Goal: Transaction & Acquisition: Subscribe to service/newsletter

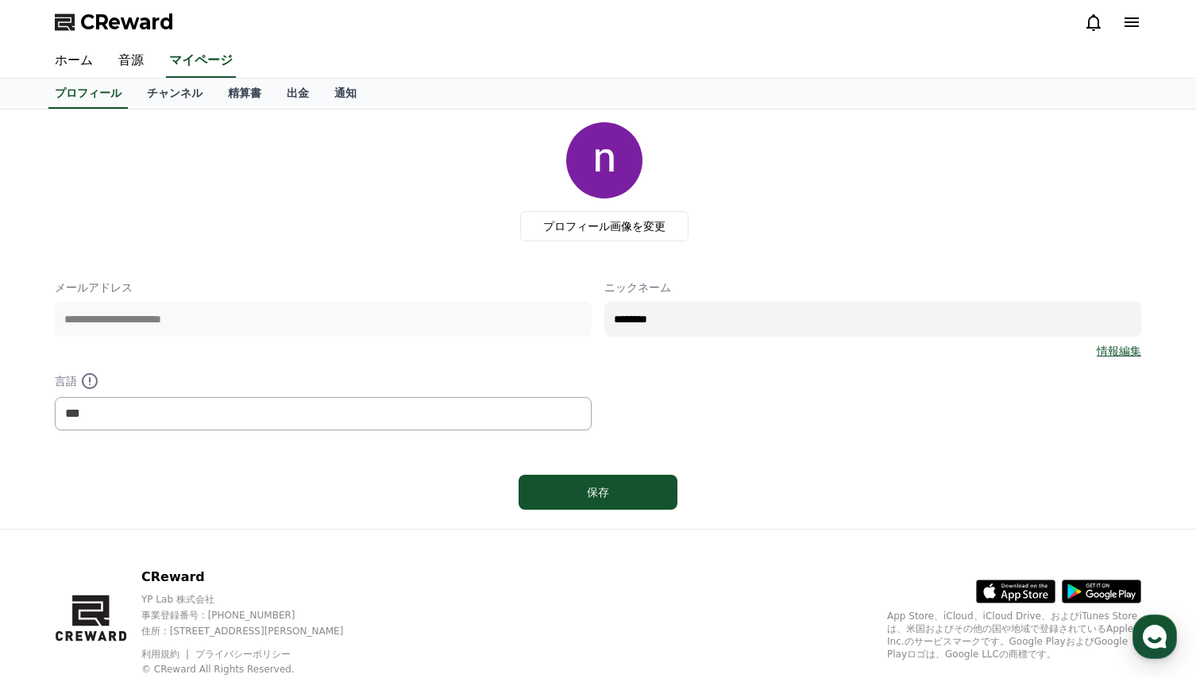
click at [392, 241] on div "プロフィール画像を変更" at bounding box center [605, 181] width 1074 height 119
click at [134, 91] on link "チャンネル" at bounding box center [174, 94] width 81 height 30
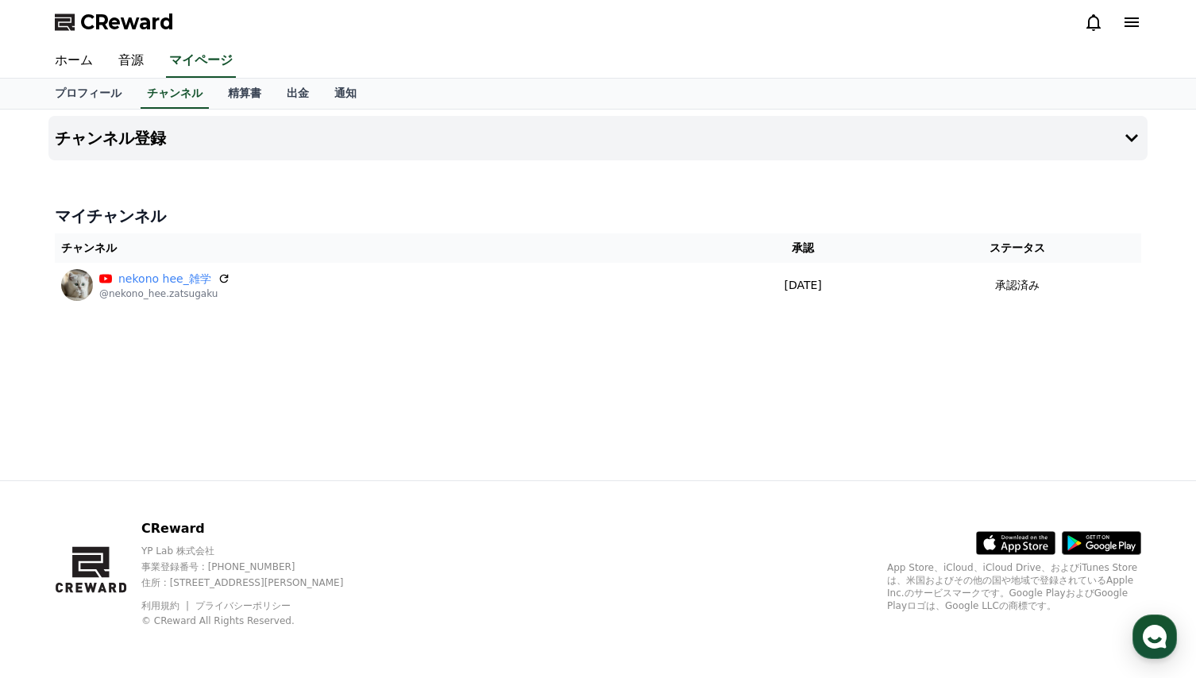
click at [548, 208] on h4 "マイチャンネル" at bounding box center [598, 216] width 1087 height 22
click at [121, 61] on link "音源" at bounding box center [131, 60] width 51 height 33
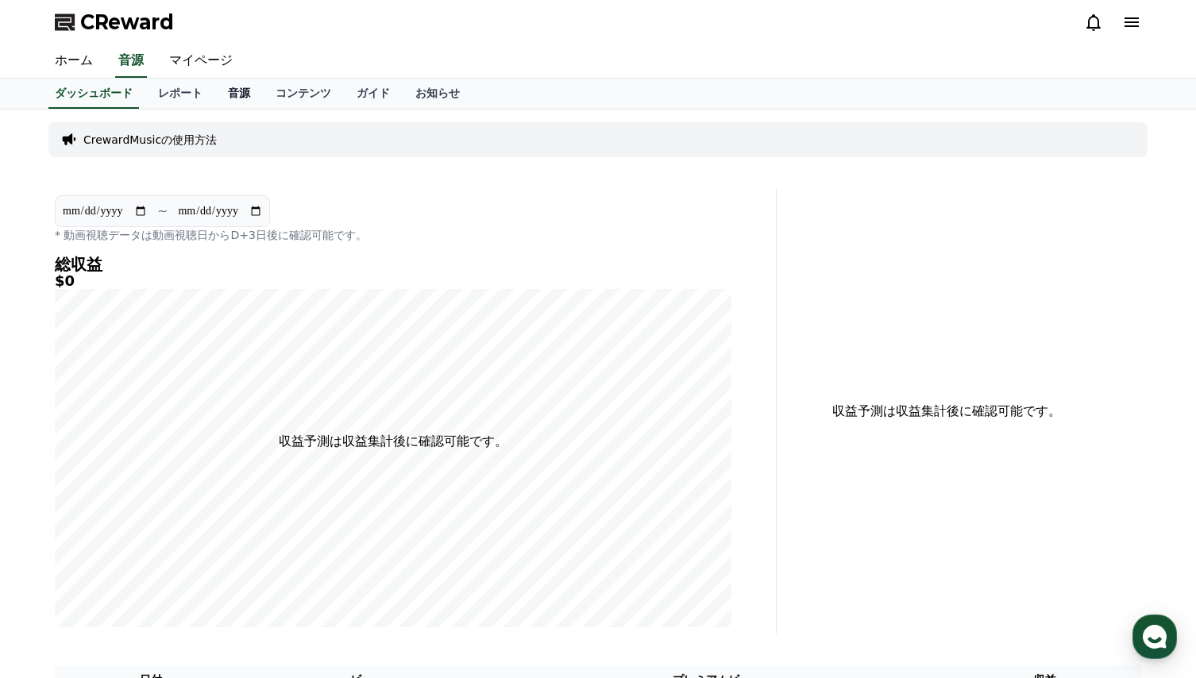
click at [218, 101] on link "音源" at bounding box center [239, 94] width 48 height 30
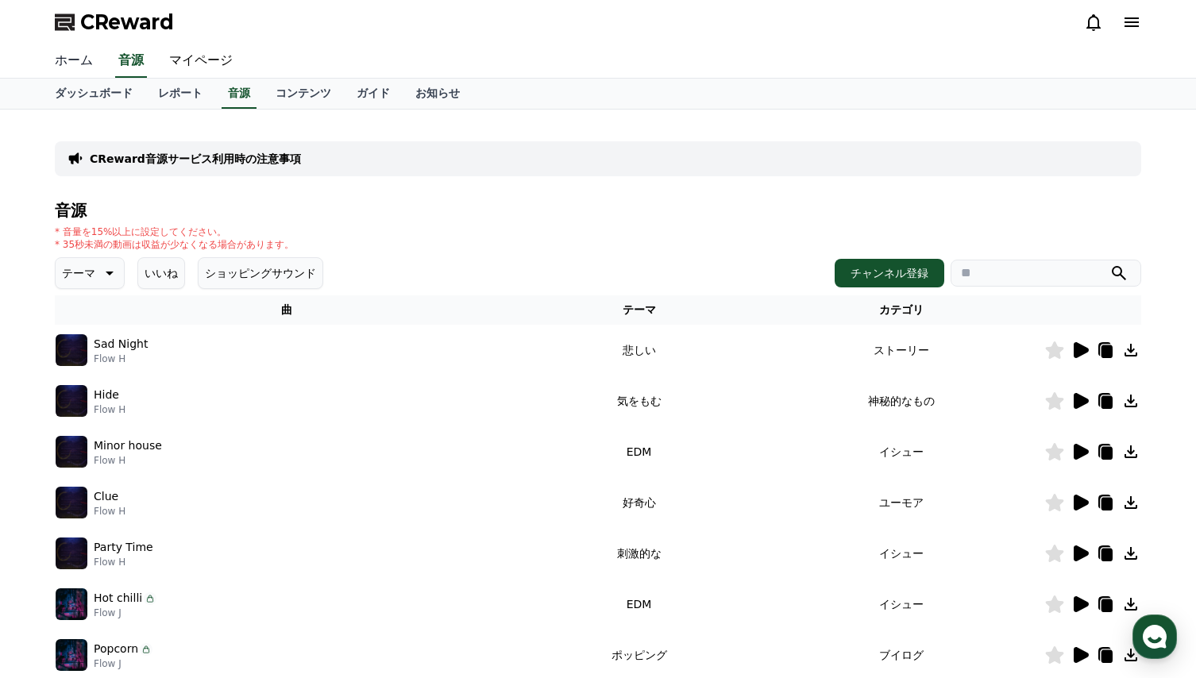
click at [68, 64] on link "ホーム" at bounding box center [74, 60] width 64 height 33
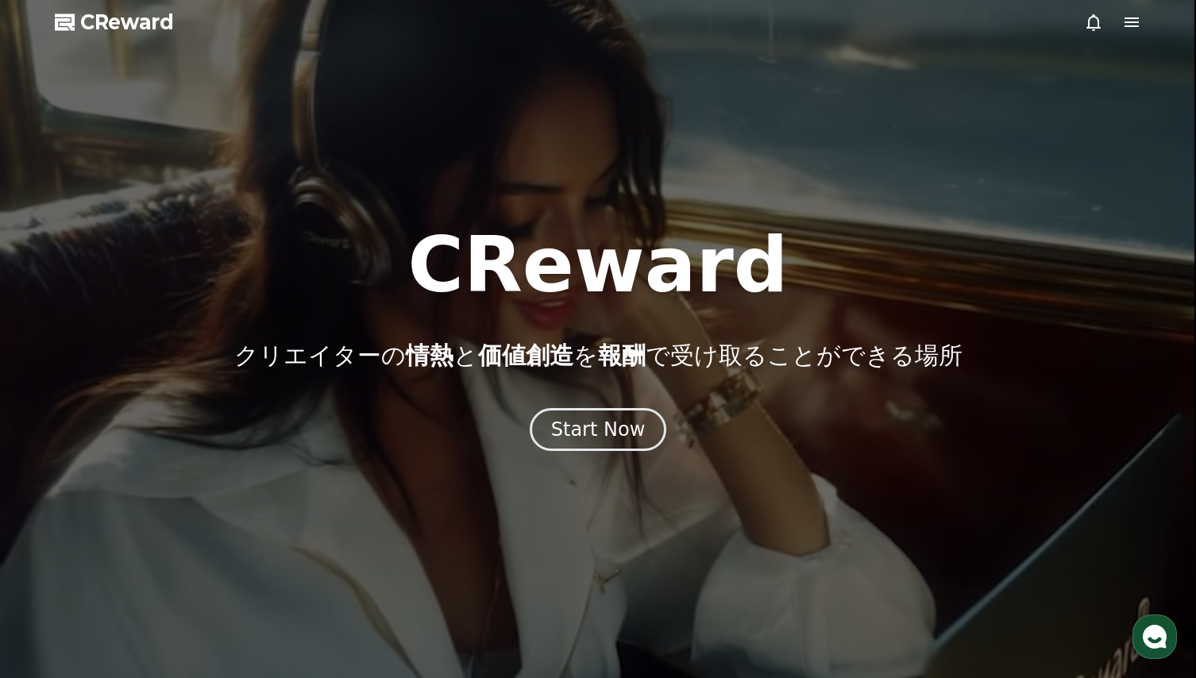
click at [1132, 29] on icon at bounding box center [1131, 22] width 19 height 19
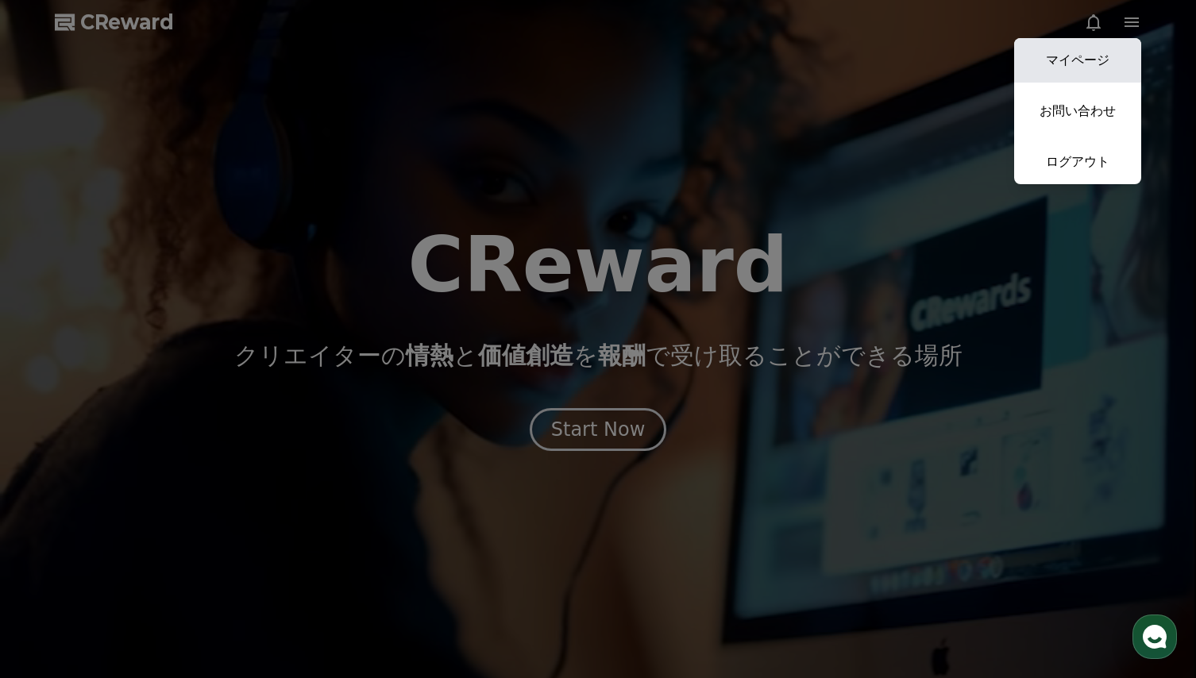
click at [1101, 64] on link "マイページ" at bounding box center [1077, 60] width 127 height 44
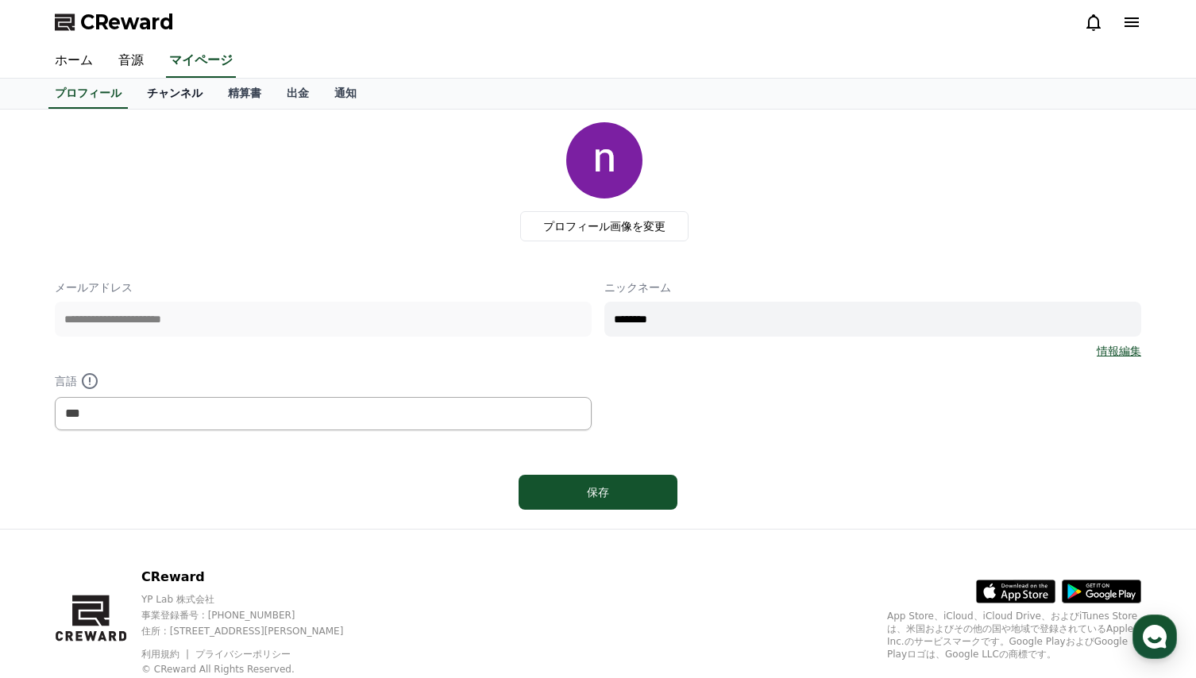
click at [163, 95] on link "チャンネル" at bounding box center [174, 94] width 81 height 30
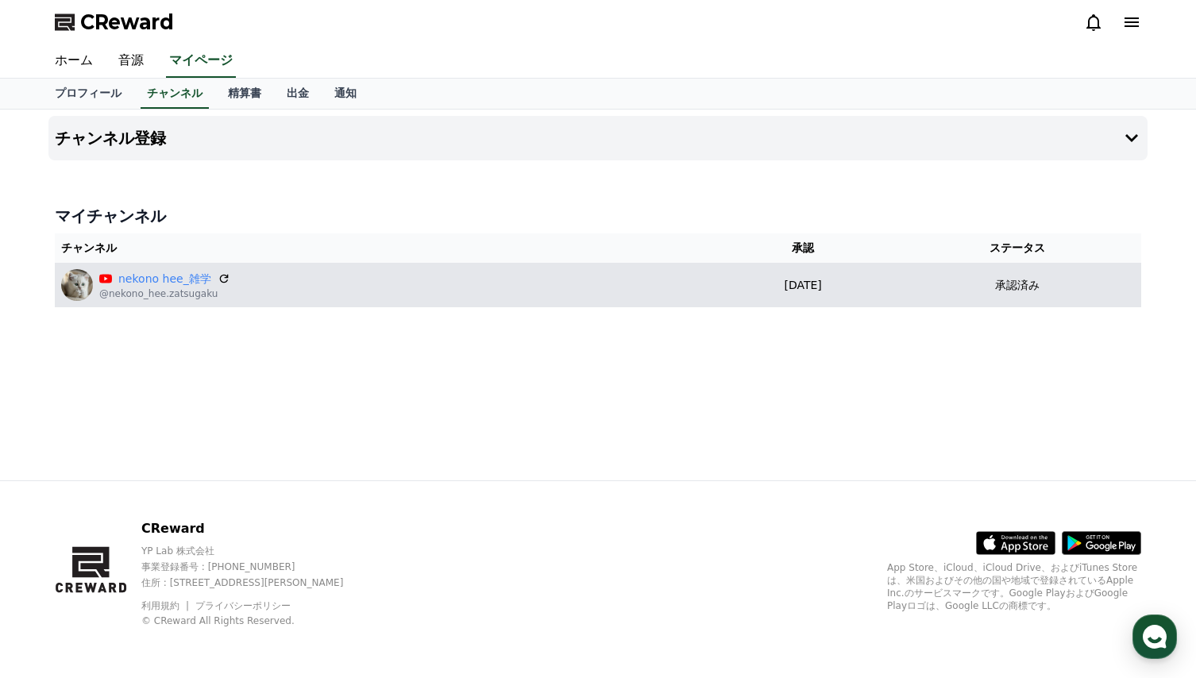
click at [376, 280] on div "nekono hee_雑学 @nekono_hee.zatsugaku" at bounding box center [383, 285] width 644 height 32
click at [157, 283] on link "nekono hee_雑学" at bounding box center [164, 279] width 93 height 17
click at [1040, 292] on p "承認済み" at bounding box center [1017, 285] width 44 height 17
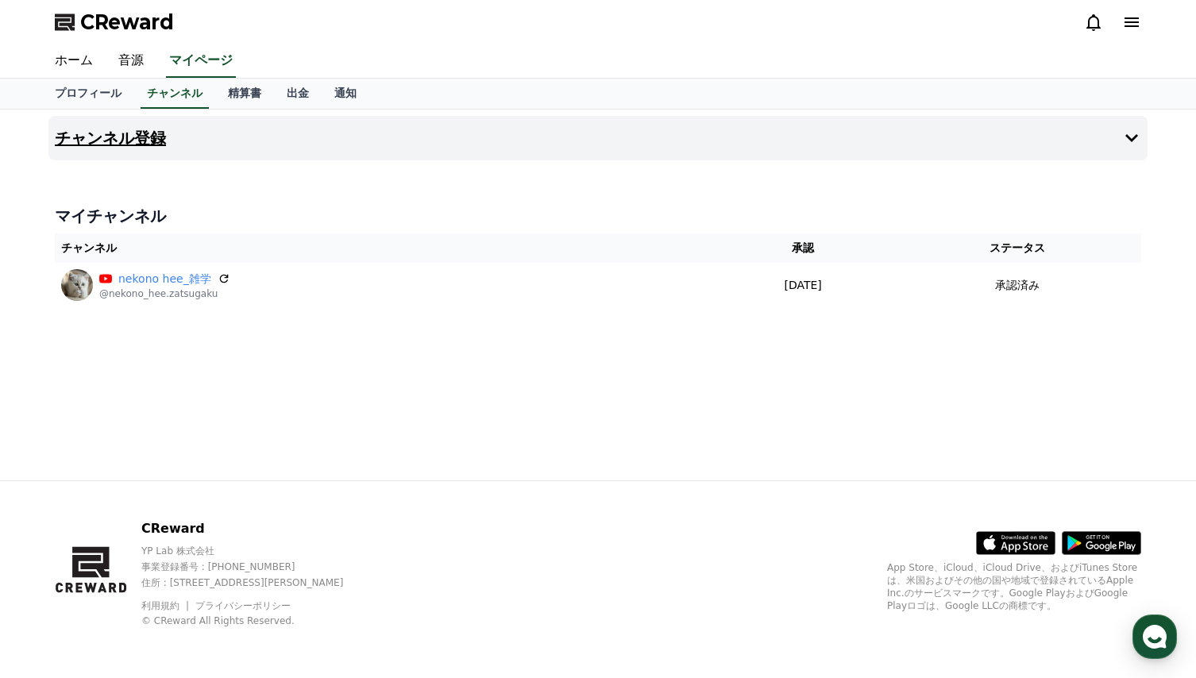
click at [95, 138] on h4 "チャンネル登録" at bounding box center [110, 137] width 111 height 17
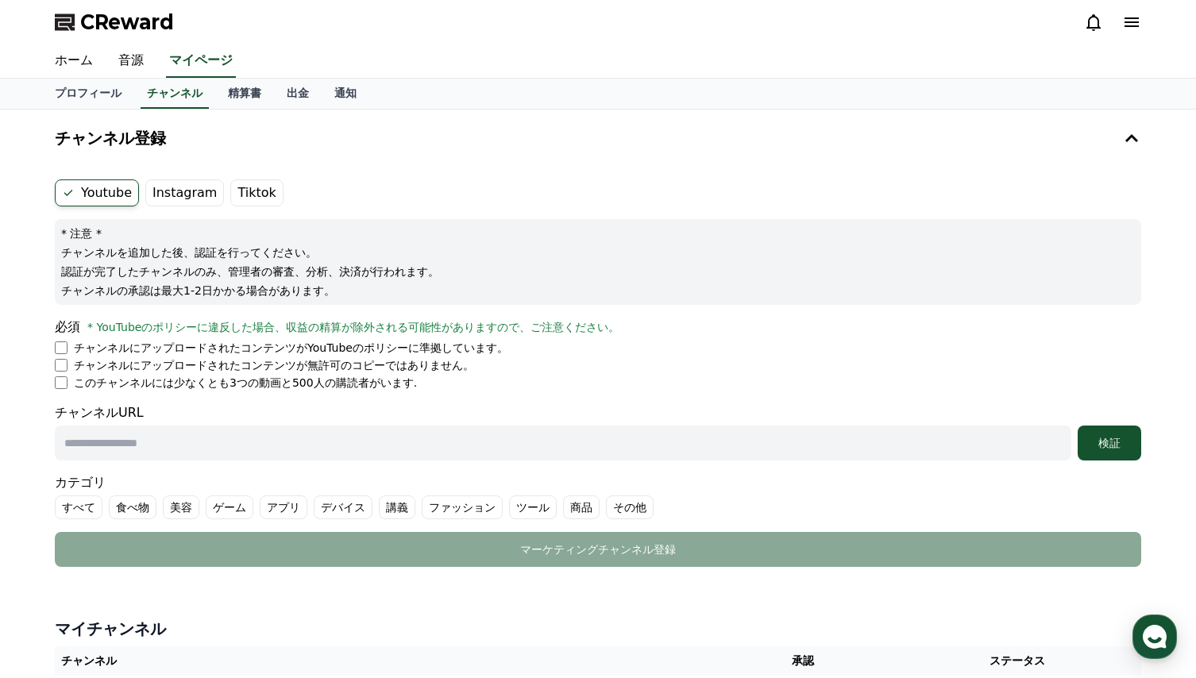
click at [1136, 26] on icon at bounding box center [1132, 22] width 14 height 10
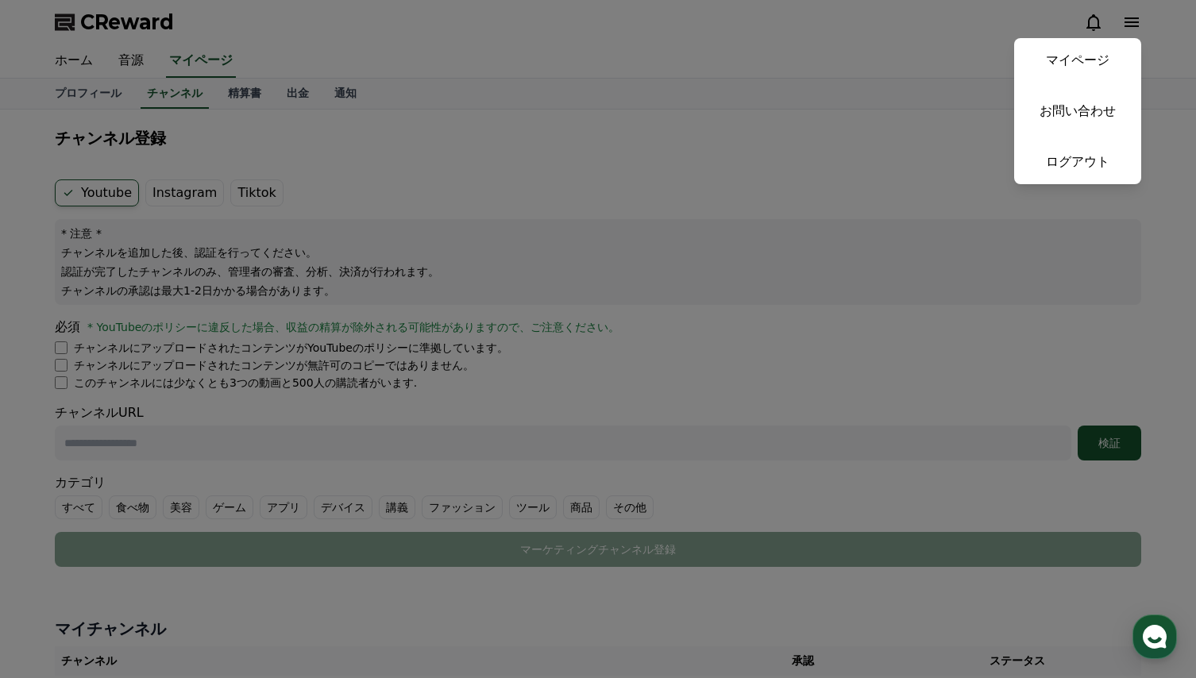
click at [1136, 26] on button "close" at bounding box center [598, 339] width 1196 height 678
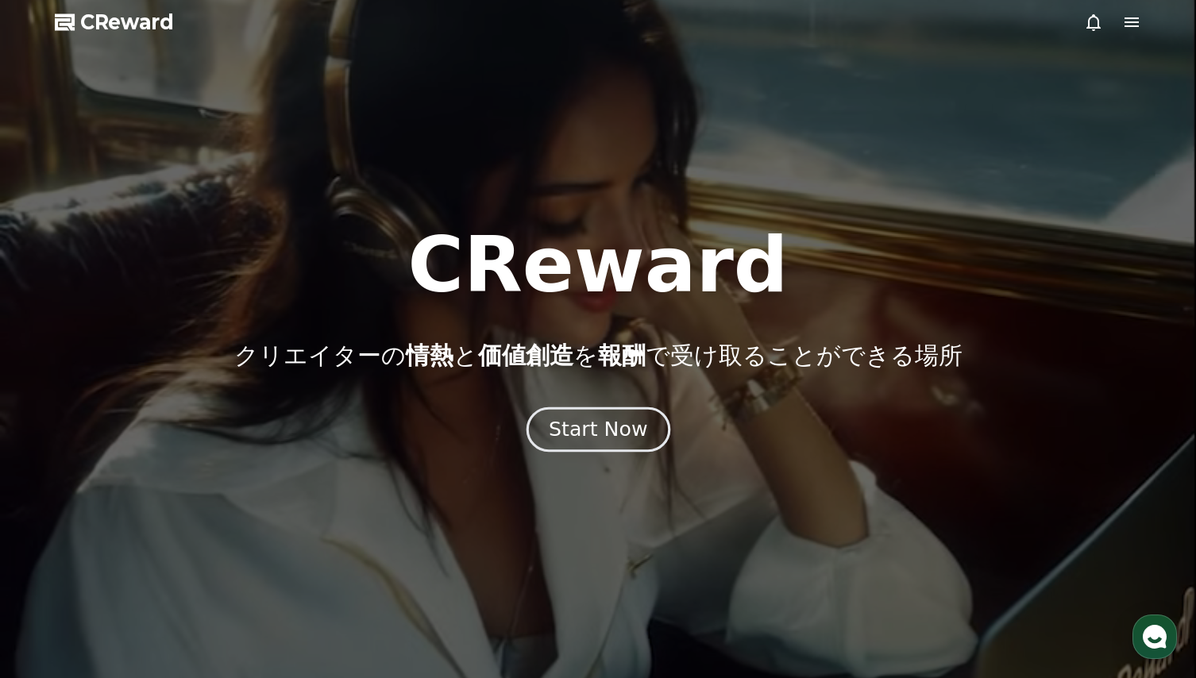
click at [583, 433] on div "Start Now" at bounding box center [598, 429] width 98 height 27
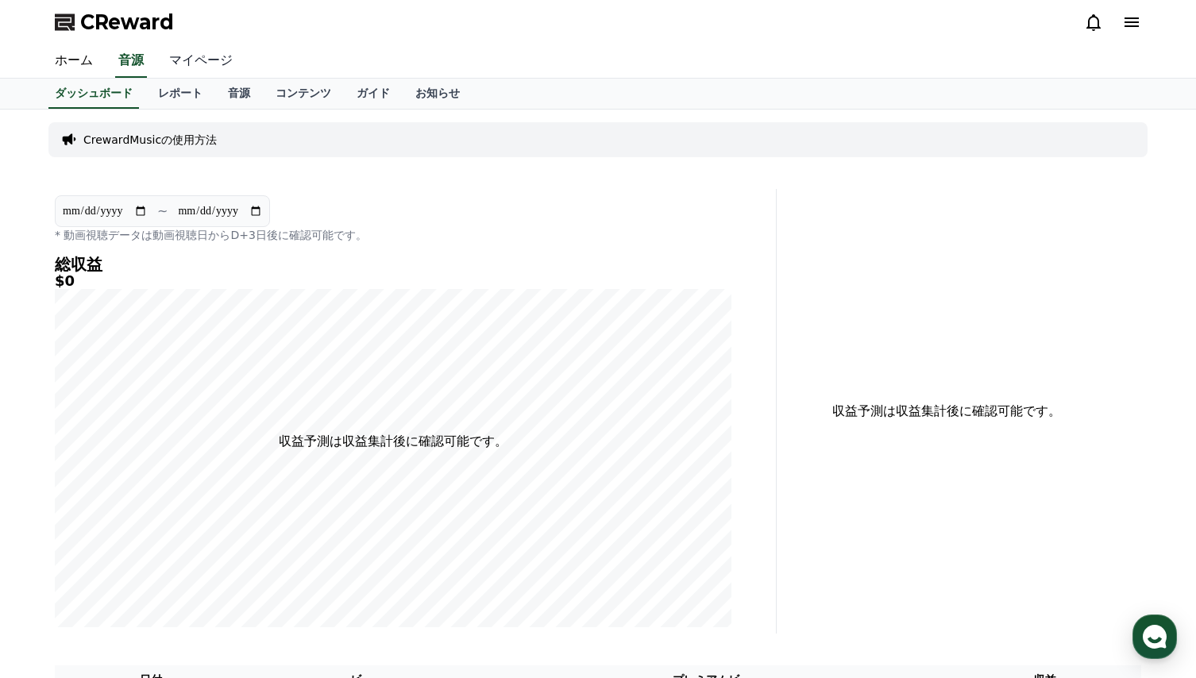
click at [183, 63] on link "マイページ" at bounding box center [200, 60] width 89 height 33
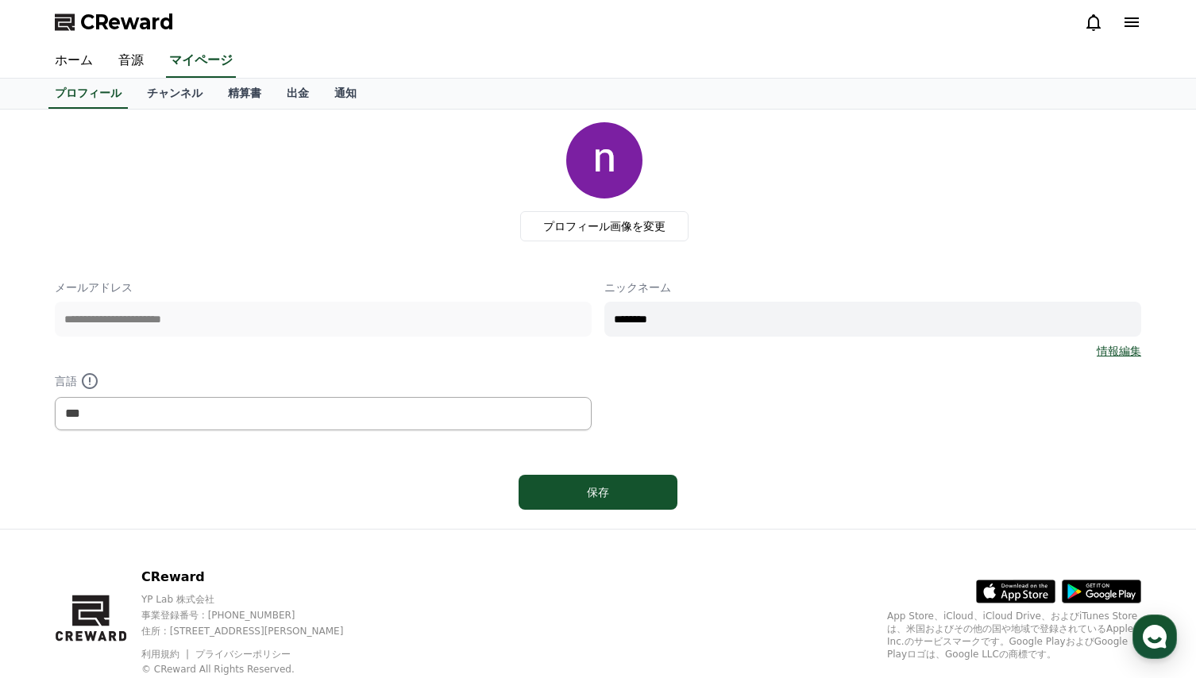
click at [421, 240] on div "プロフィール画像を変更" at bounding box center [605, 181] width 1074 height 119
click at [1115, 351] on link "情報編集" at bounding box center [1119, 351] width 44 height 16
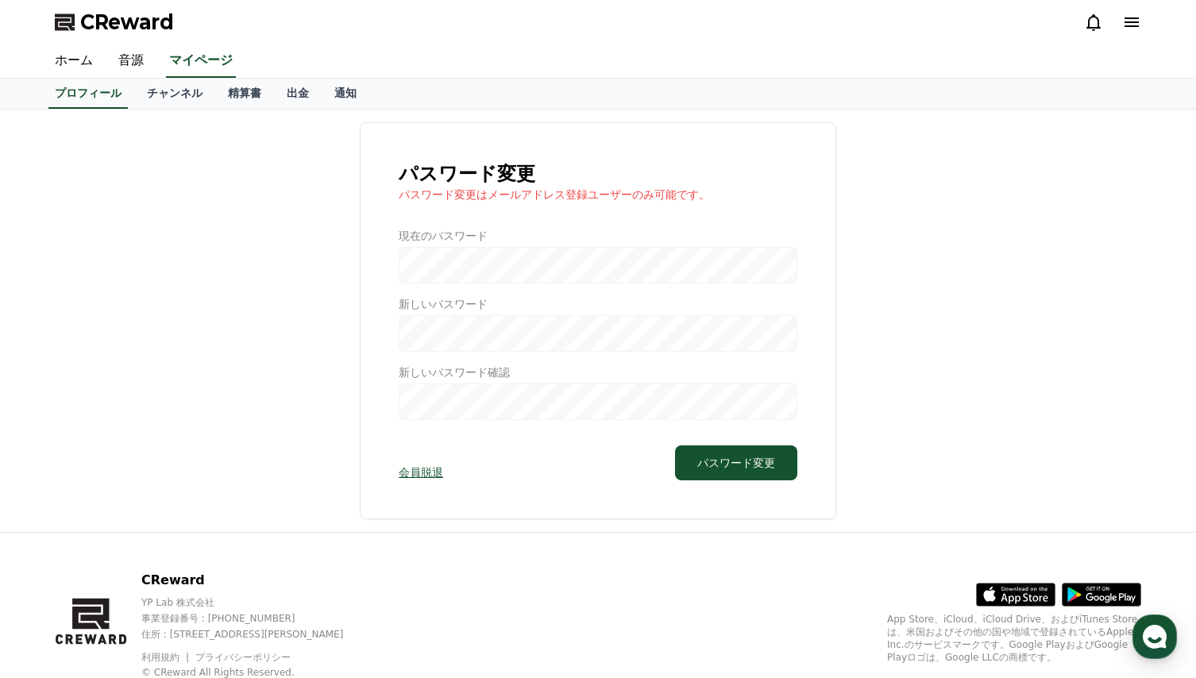
click at [261, 339] on div "パスワード変更 パスワード変更はメールアドレス登録ユーザーのみ可能です。 現在のパスワード 新しいパスワード 新しいパスワード確認 会員脱退 パスワード変更" at bounding box center [598, 320] width 1087 height 397
click at [152, 94] on link "チャンネル" at bounding box center [174, 94] width 81 height 30
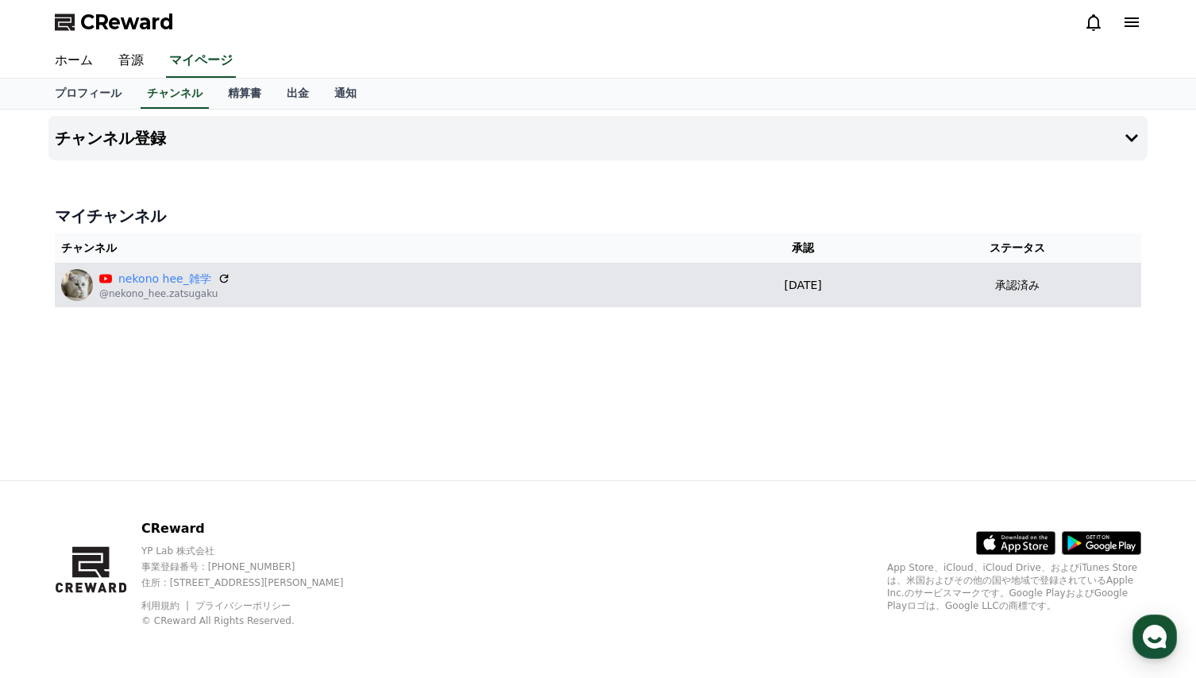
click at [948, 284] on div "承認済み" at bounding box center [1018, 285] width 234 height 17
click at [152, 282] on link "nekono hee_雑学" at bounding box center [164, 279] width 93 height 17
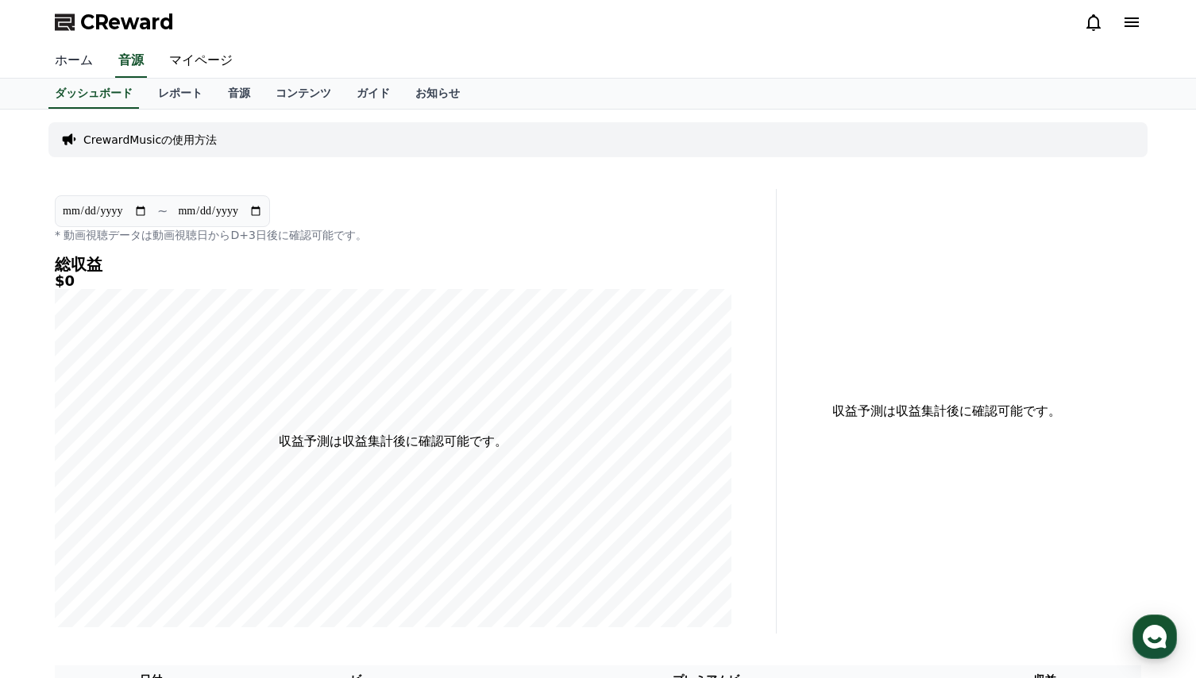
click at [67, 64] on link "ホーム" at bounding box center [74, 60] width 64 height 33
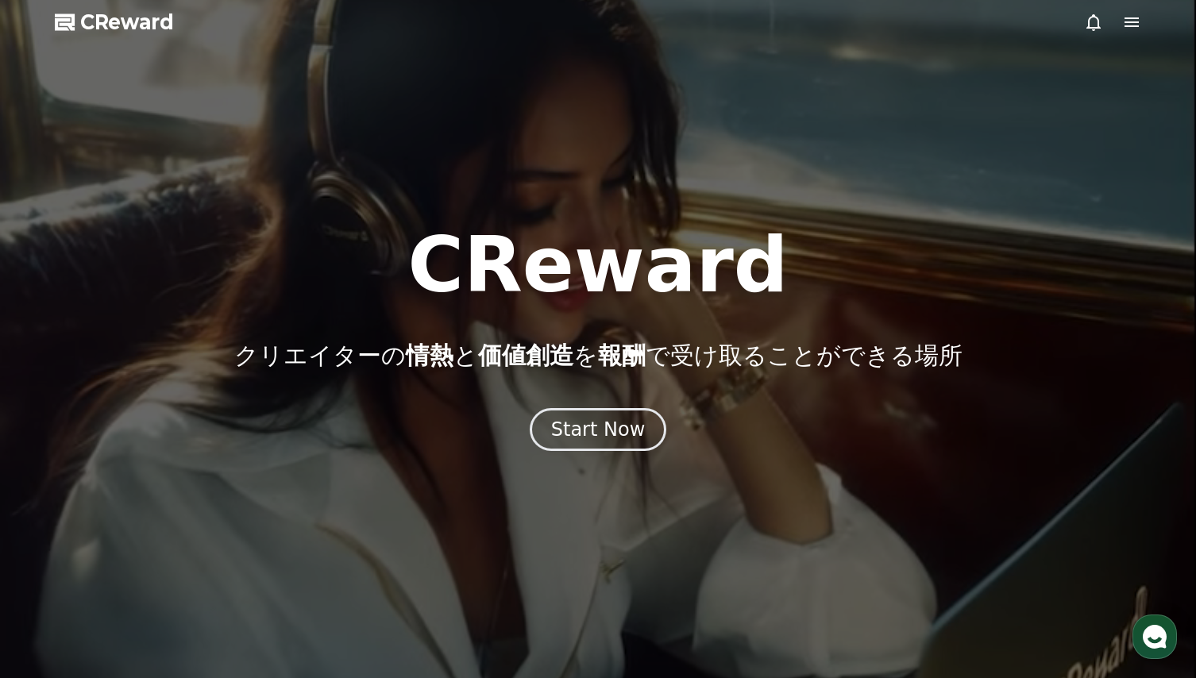
click at [1132, 26] on icon at bounding box center [1132, 22] width 14 height 10
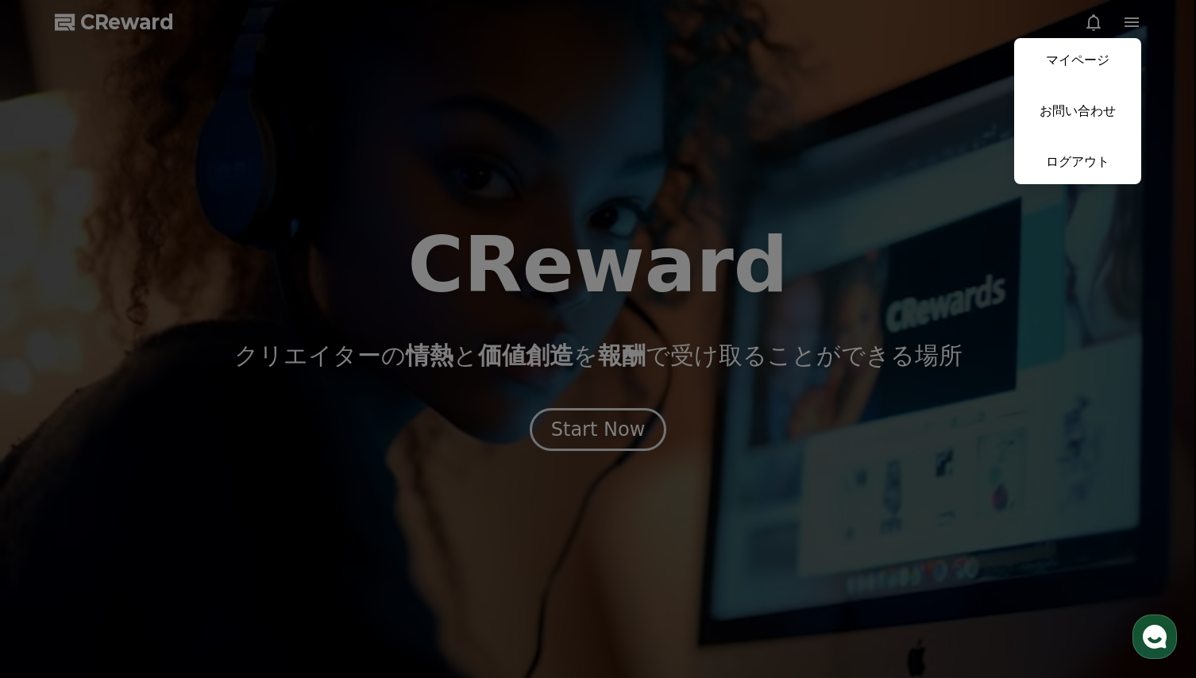
click at [683, 137] on button "close" at bounding box center [598, 339] width 1196 height 678
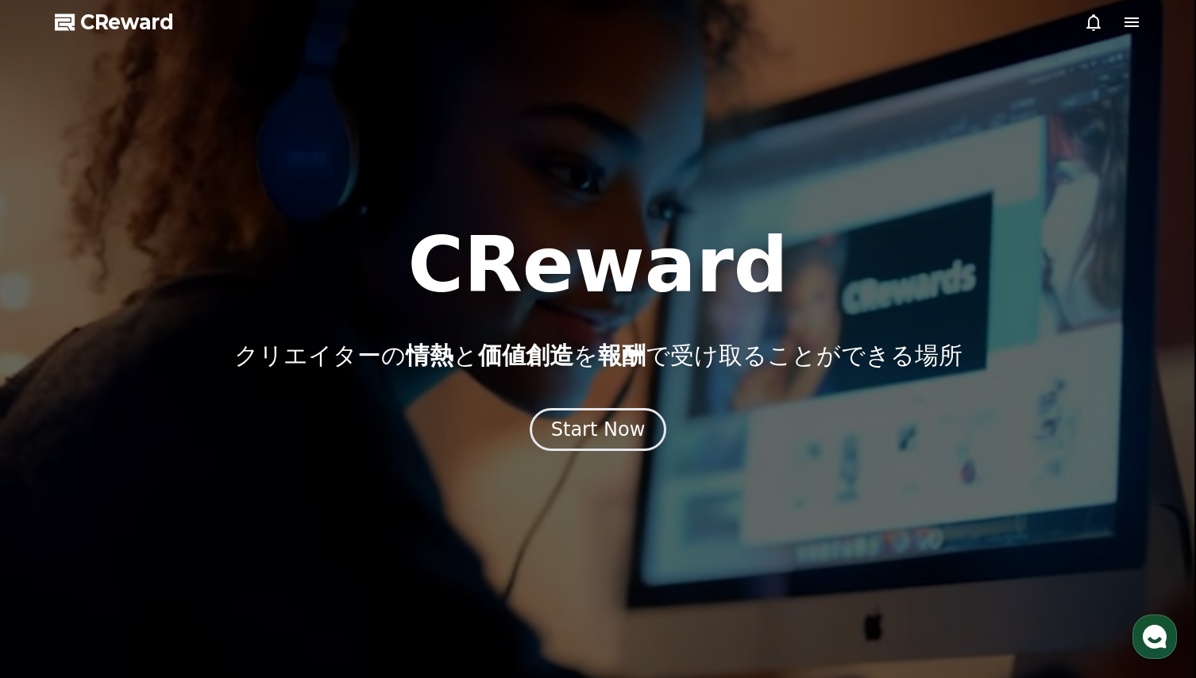
click at [1122, 21] on icon at bounding box center [1131, 22] width 19 height 19
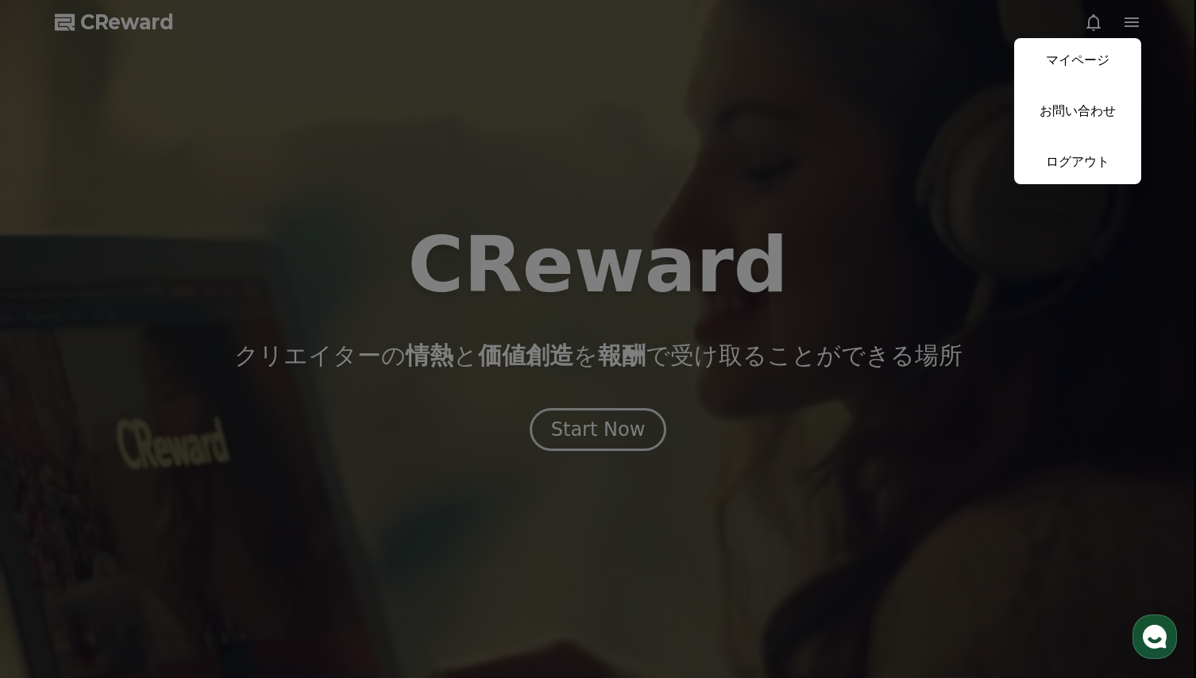
drag, startPoint x: 777, startPoint y: 234, endPoint x: 782, endPoint y: 225, distance: 10.0
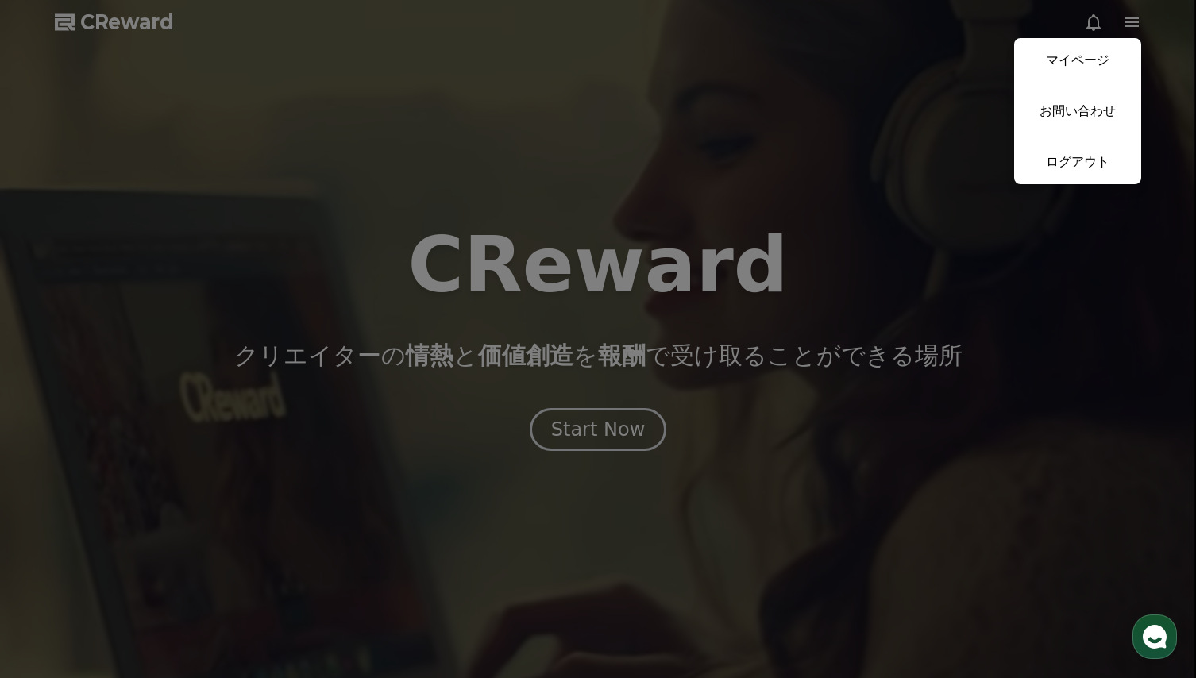
click at [782, 225] on button "close" at bounding box center [598, 339] width 1196 height 678
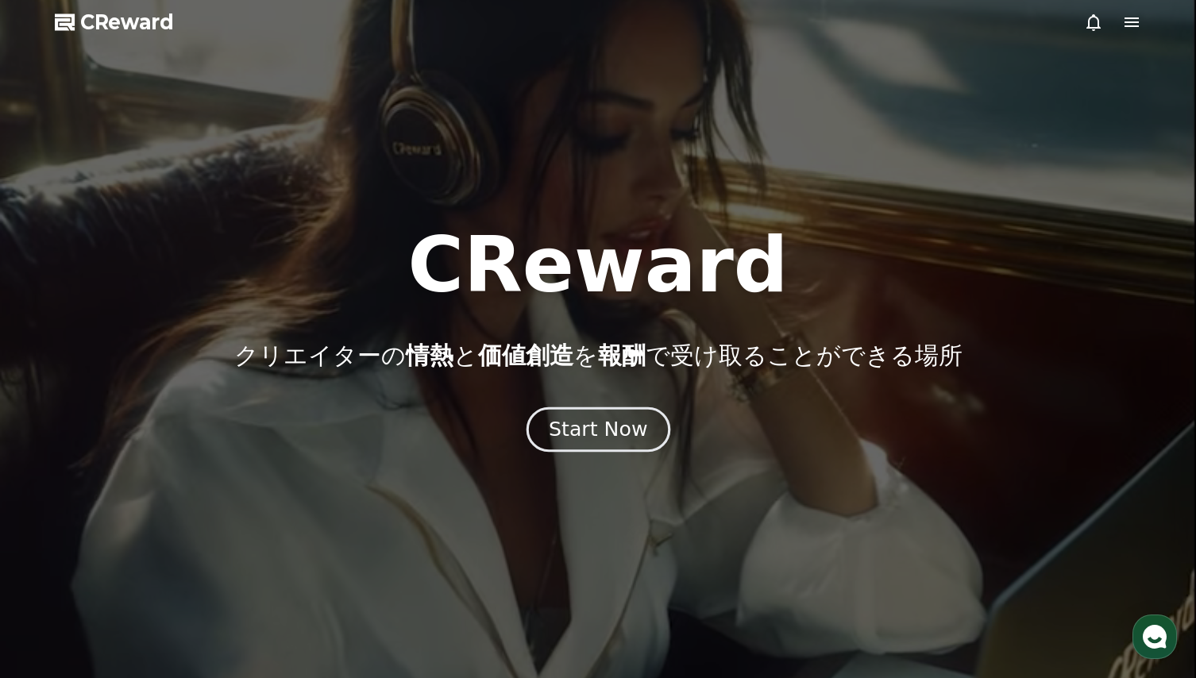
click at [585, 429] on div "Start Now" at bounding box center [598, 429] width 98 height 27
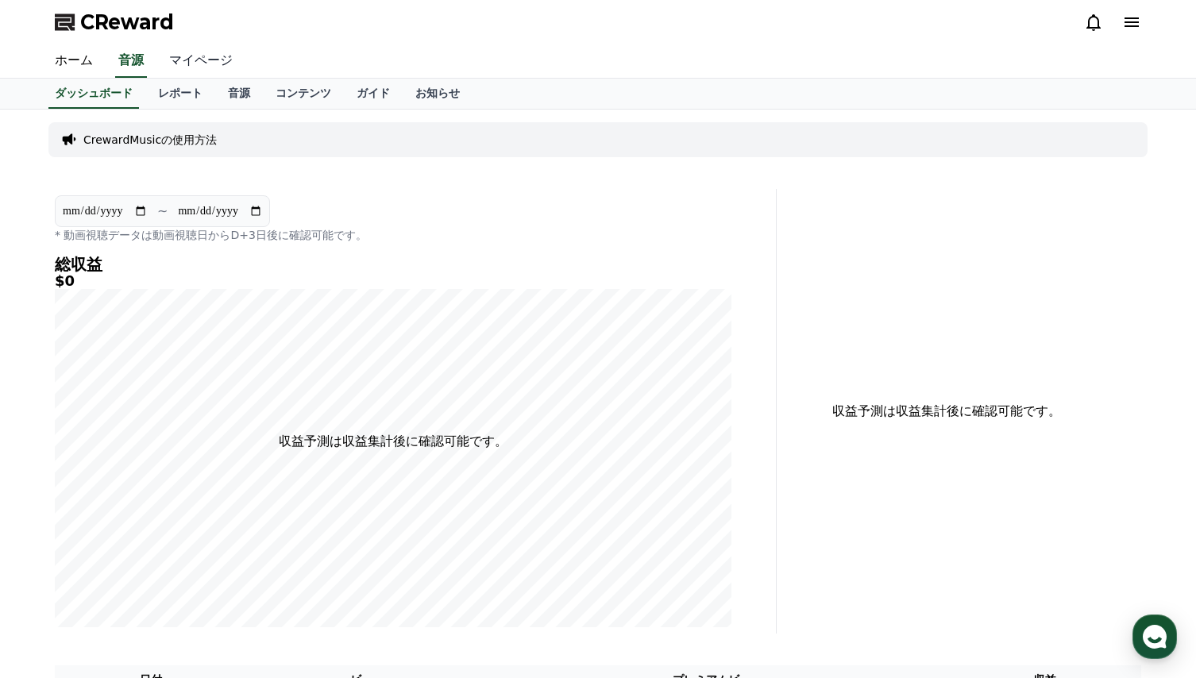
click at [180, 61] on link "マイページ" at bounding box center [200, 60] width 89 height 33
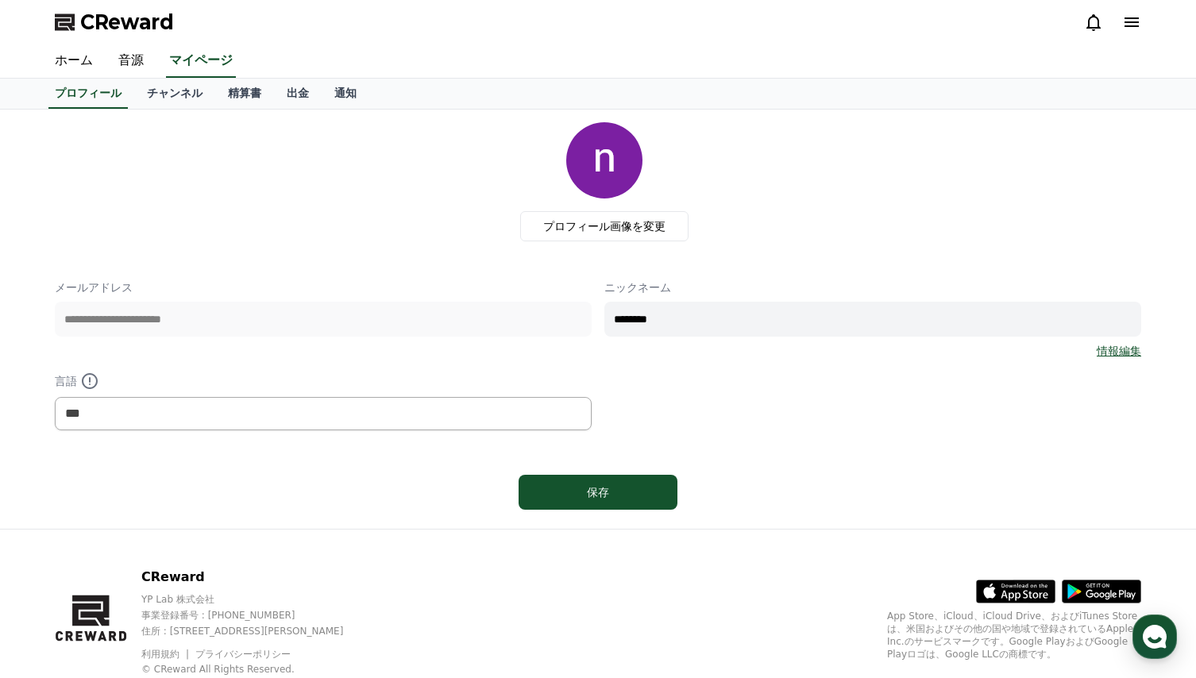
click at [415, 243] on div "**********" at bounding box center [598, 319] width 1087 height 394
click at [148, 91] on link "チャンネル" at bounding box center [174, 94] width 81 height 30
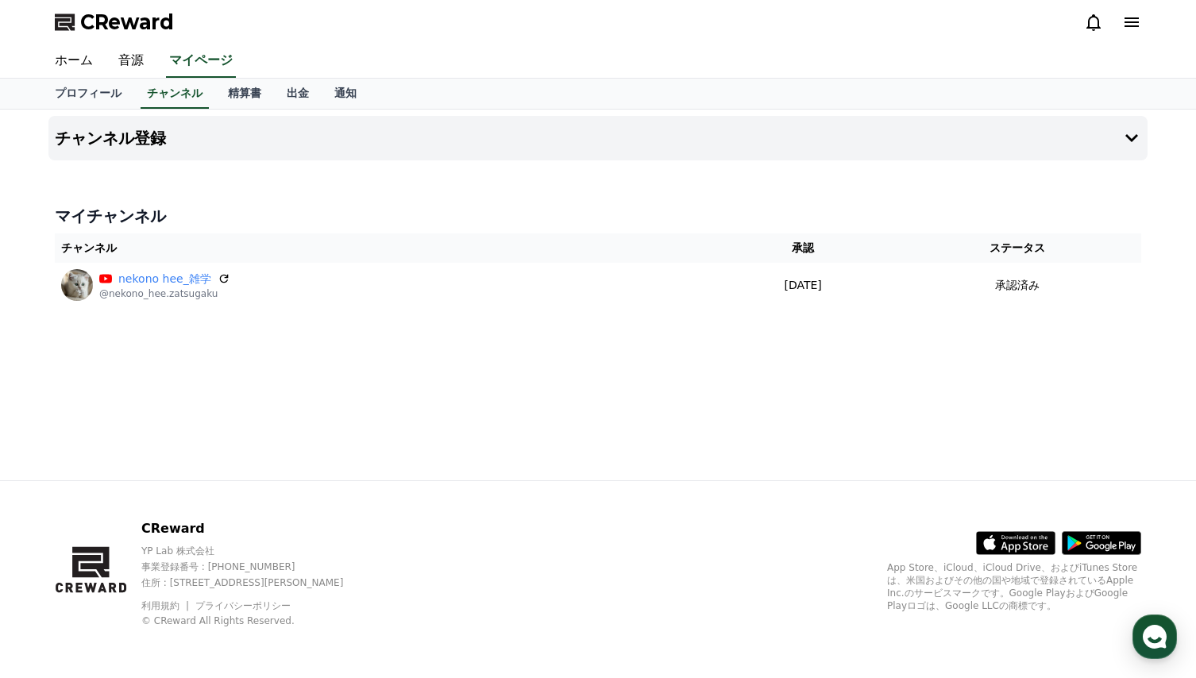
drag, startPoint x: 311, startPoint y: 286, endPoint x: 231, endPoint y: 380, distance: 123.4
click at [231, 380] on div "チャンネル登録 マイチャンネル チャンネル 承認 ステータス nekono hee_雑学 @nekono_hee.zatsugaku [DATE] 08-14…" at bounding box center [598, 295] width 1112 height 371
click at [582, 382] on div "チャンネル登録 マイチャンネル チャンネル 承認 ステータス nekono hee_雑学 @nekono_hee.zatsugaku [DATE] 08-14…" at bounding box center [598, 295] width 1112 height 371
click at [322, 95] on link "通知" at bounding box center [346, 94] width 48 height 30
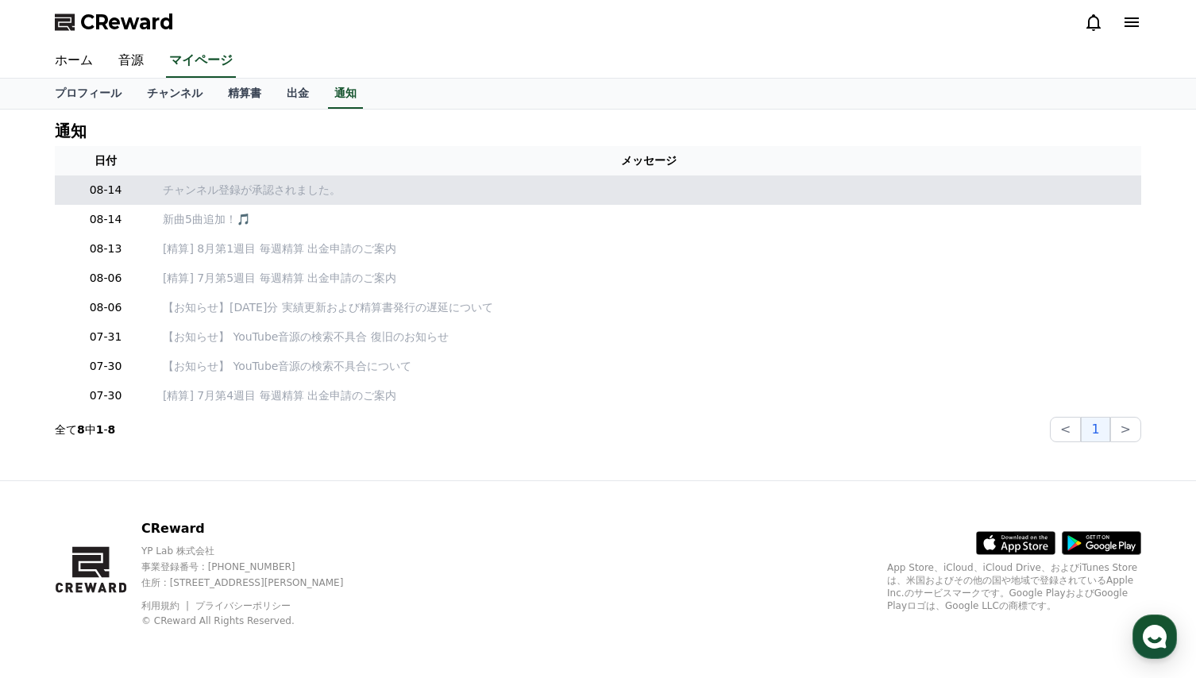
click at [257, 192] on p "チャンネル登録が承認されました。" at bounding box center [649, 190] width 972 height 17
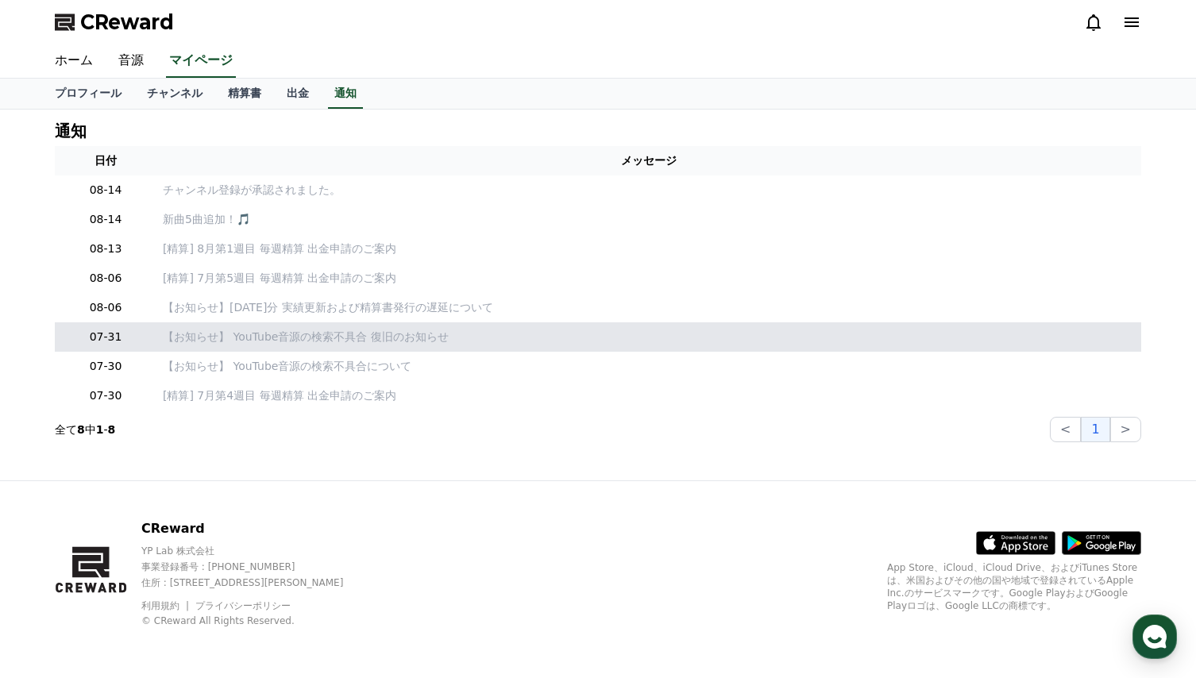
drag, startPoint x: 257, startPoint y: 191, endPoint x: 585, endPoint y: 328, distance: 355.4
click at [585, 328] on td "【お知らせ】 YouTube音源の検索不具合 復旧のお知らせ" at bounding box center [648, 336] width 985 height 29
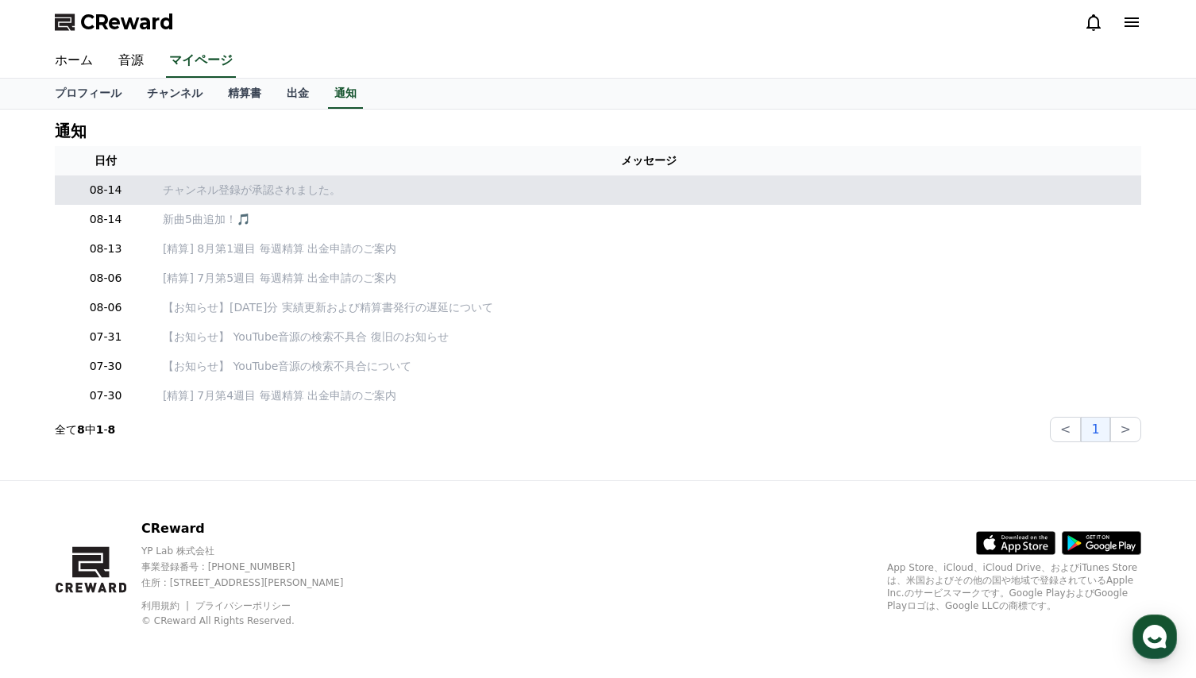
click at [191, 191] on p "チャンネル登録が承認されました。" at bounding box center [649, 190] width 972 height 17
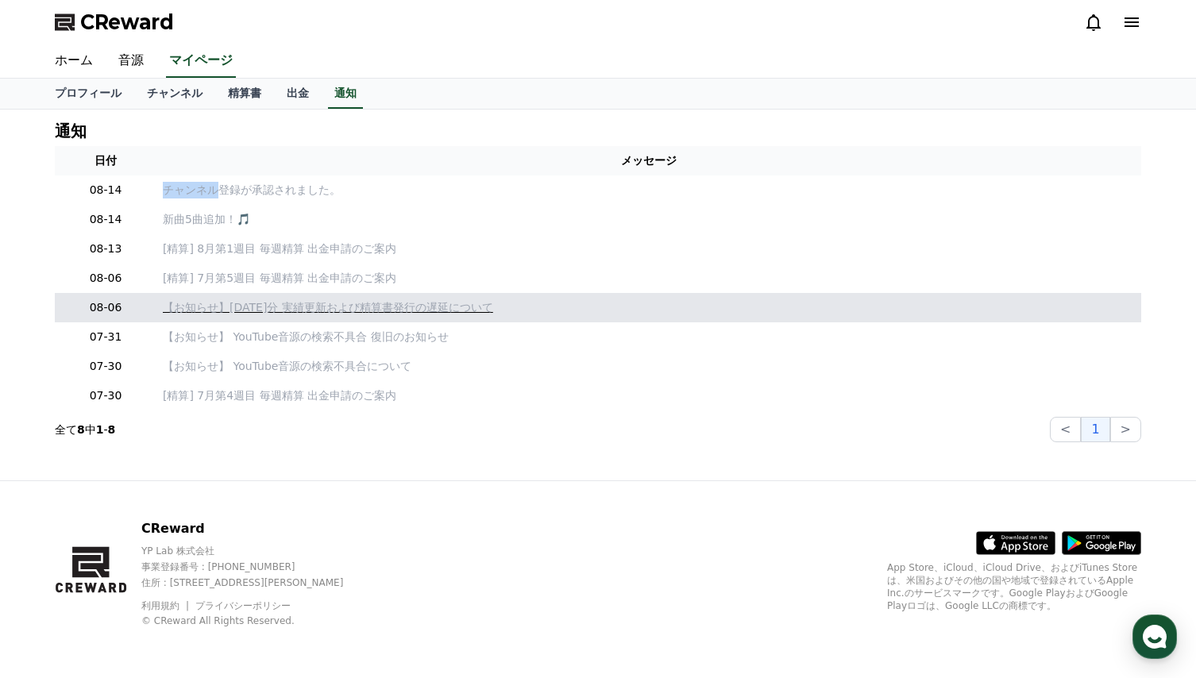
click at [621, 301] on p "【お知らせ】[DATE]分 実績更新および精算書発行の遅延について" at bounding box center [649, 307] width 972 height 17
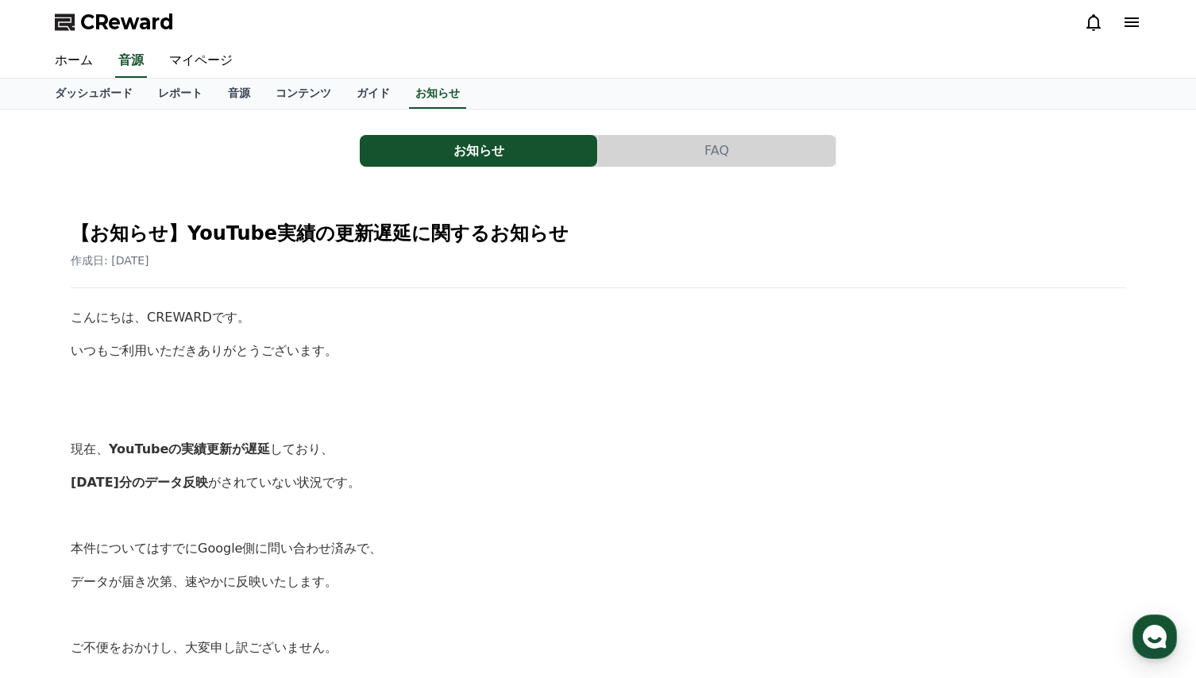
click at [206, 166] on div "お知らせ FAQ" at bounding box center [598, 151] width 1087 height 32
click at [263, 90] on link "コンテンツ" at bounding box center [303, 94] width 81 height 30
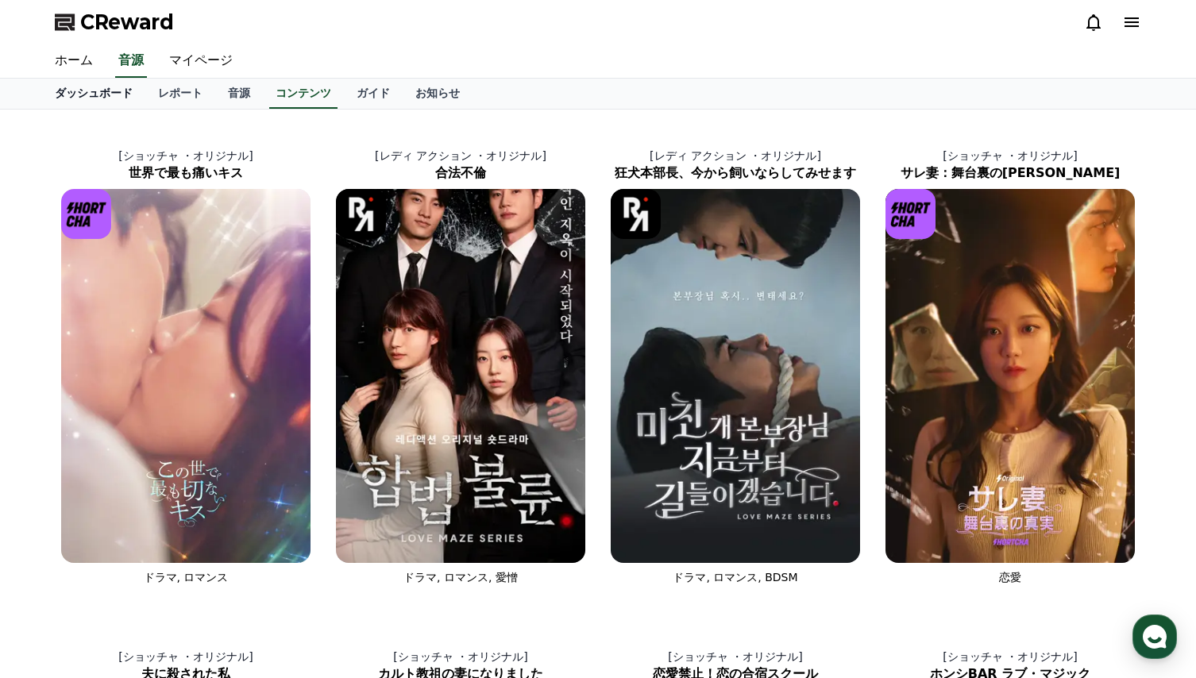
click at [80, 89] on link "ダッシュボード" at bounding box center [93, 94] width 103 height 30
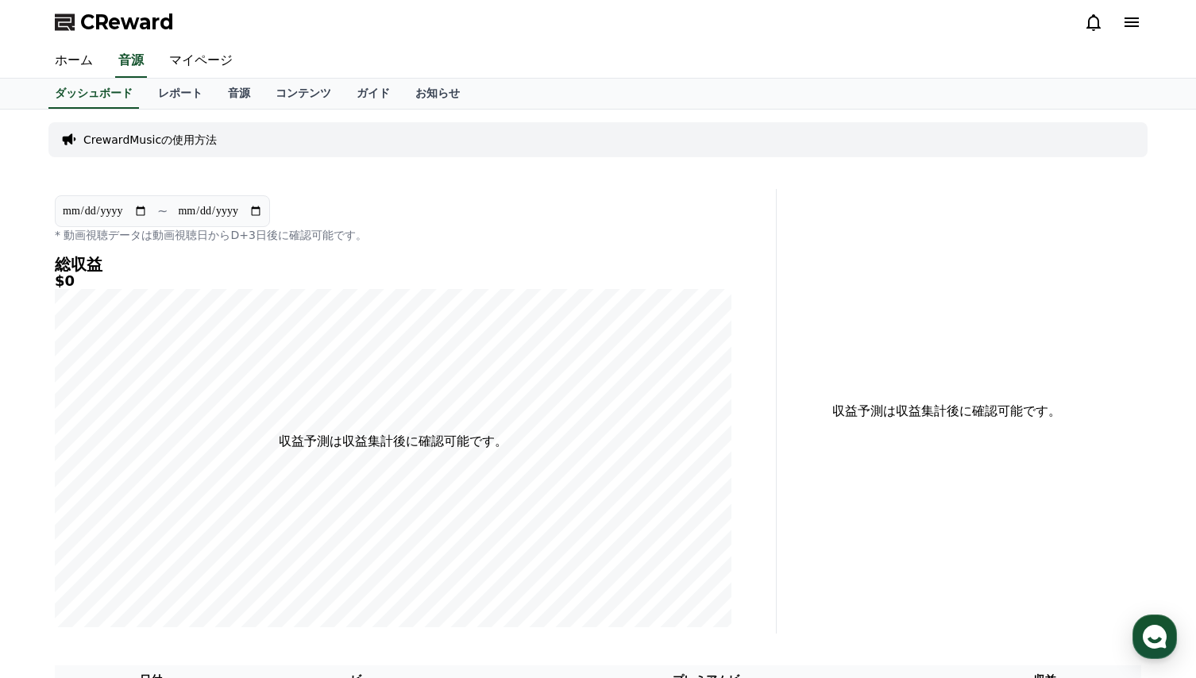
click at [164, 138] on p "CrewardMusicの使用方法" at bounding box center [149, 140] width 133 height 16
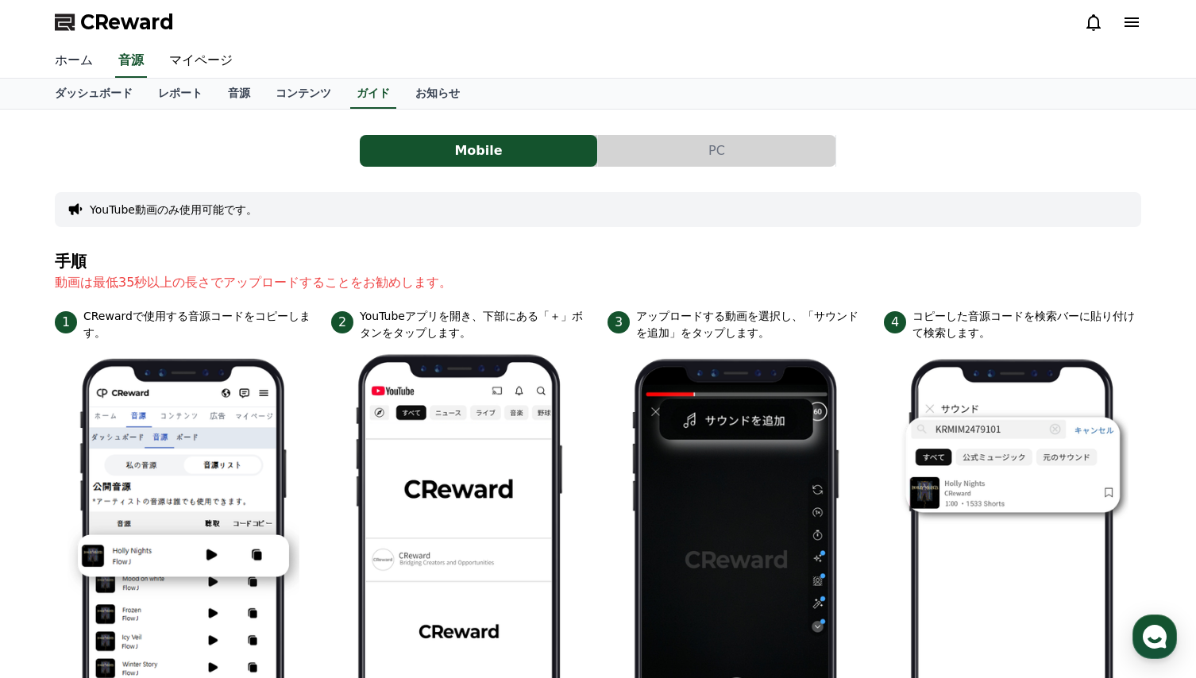
click at [77, 54] on link "ホーム" at bounding box center [74, 60] width 64 height 33
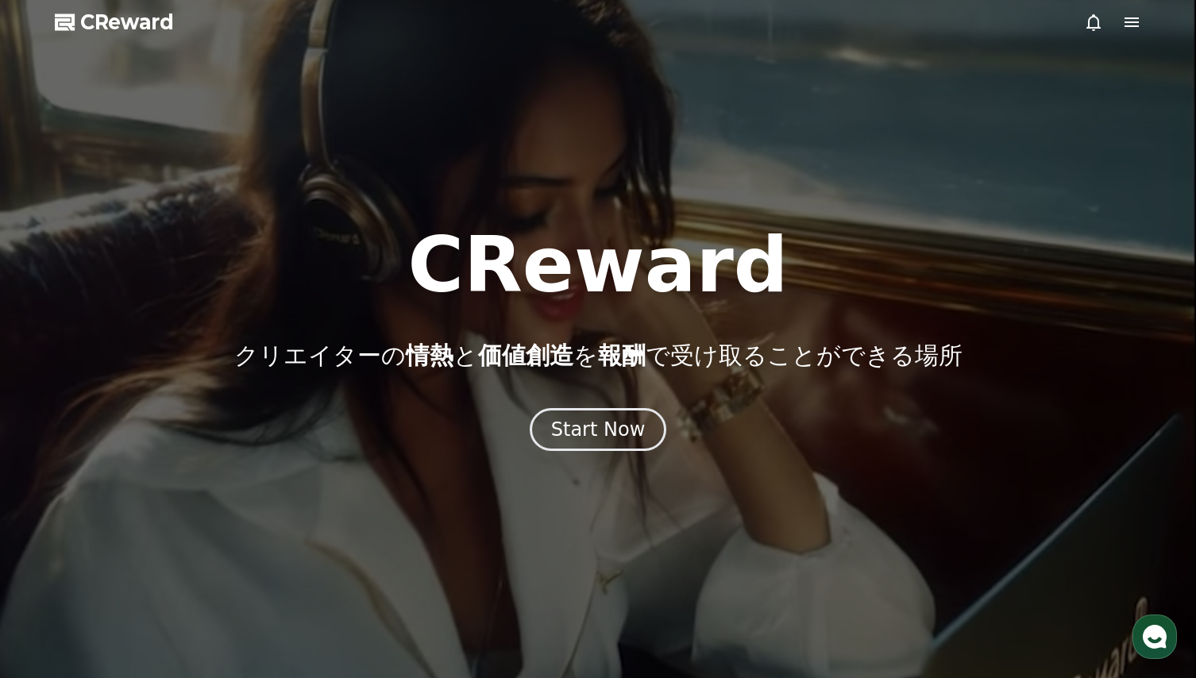
click at [131, 23] on span "CReward" at bounding box center [127, 22] width 94 height 25
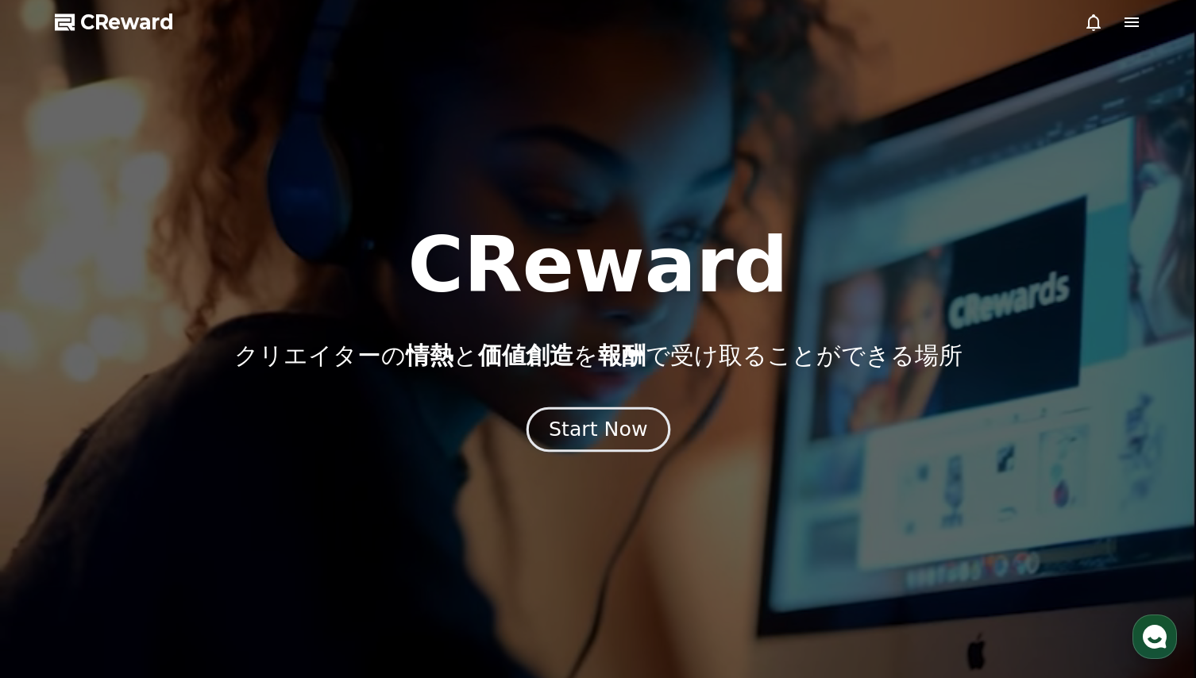
click at [601, 434] on div "Start Now" at bounding box center [598, 429] width 98 height 27
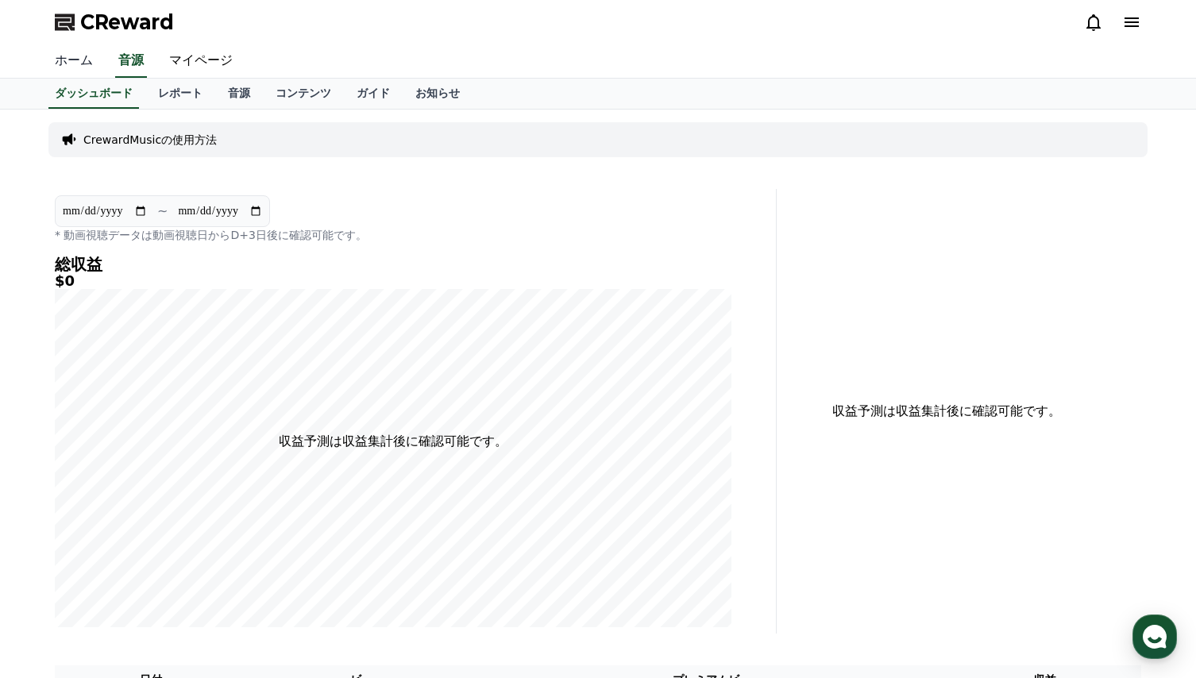
click at [62, 63] on link "ホーム" at bounding box center [74, 60] width 64 height 33
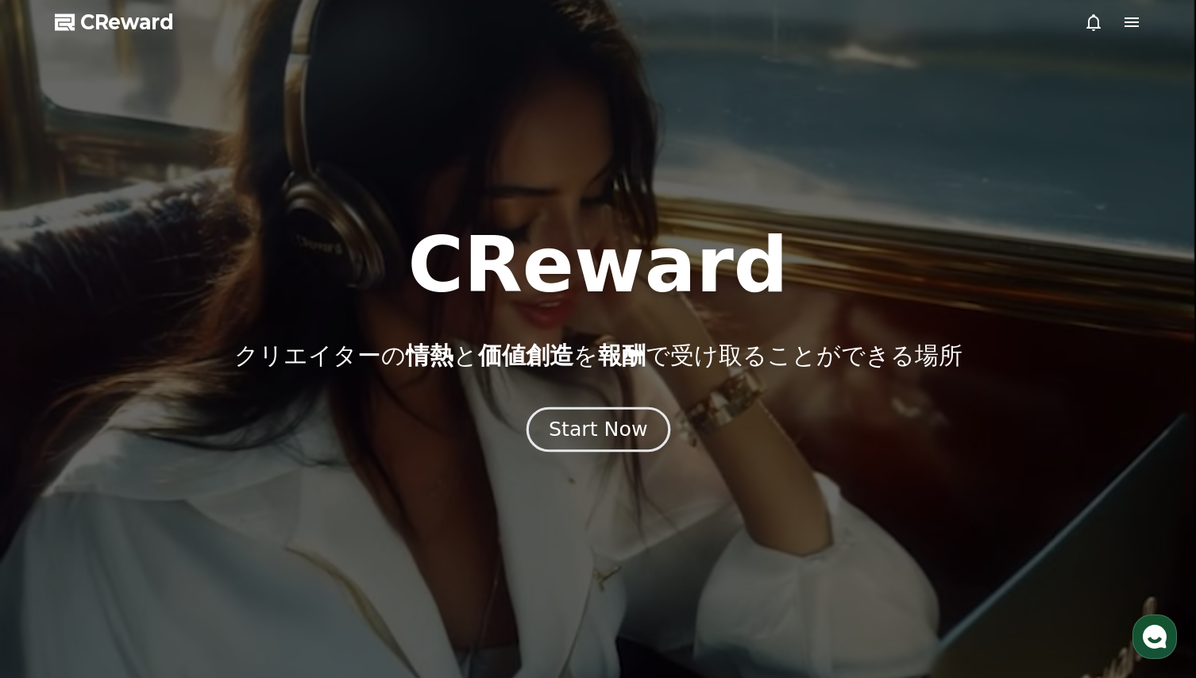
click at [608, 431] on div "Start Now" at bounding box center [598, 429] width 98 height 27
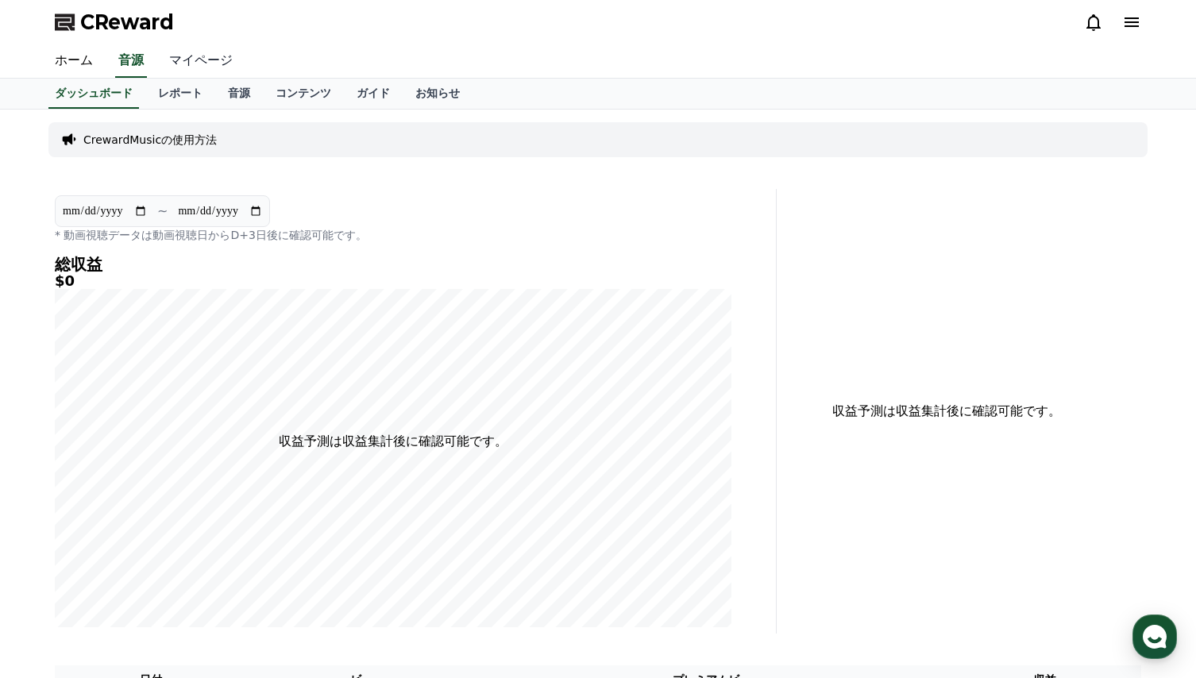
click at [190, 52] on link "マイページ" at bounding box center [200, 60] width 89 height 33
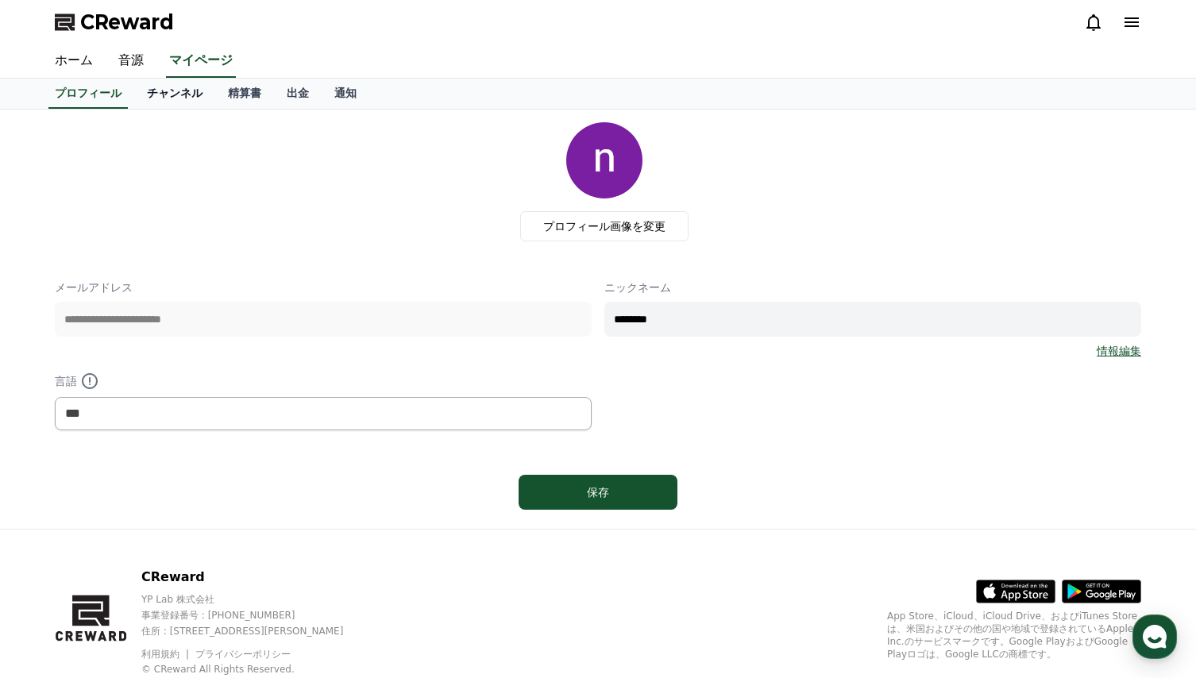
click at [154, 97] on link "チャンネル" at bounding box center [174, 94] width 81 height 30
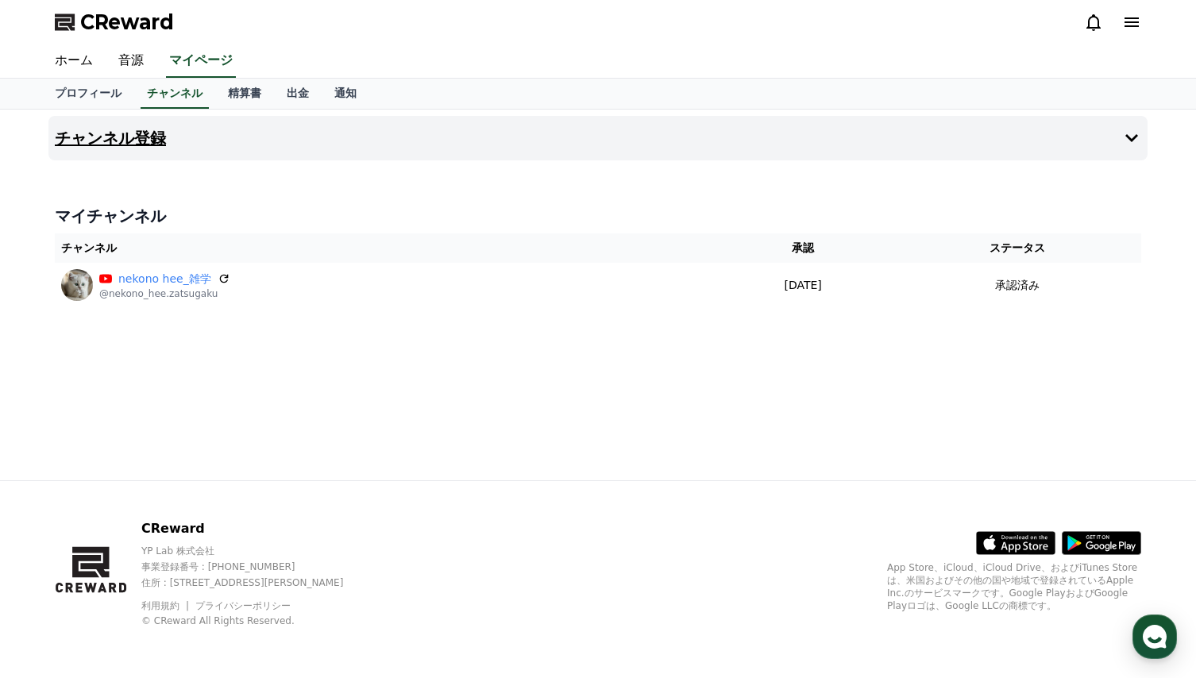
click at [664, 139] on button "チャンネル登録" at bounding box center [597, 138] width 1099 height 44
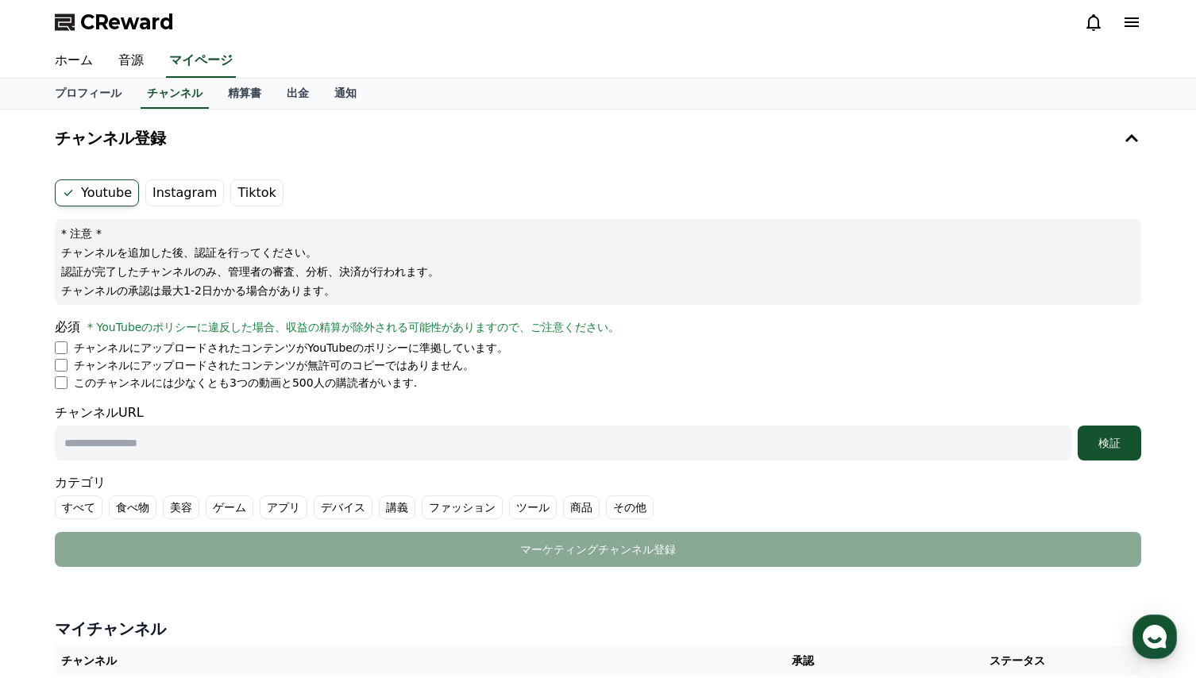
click at [536, 244] on div "* 注意 * チャンネルを追加した後、認証を行ってください。 認証が完了したチャンネルのみ、管理者の審査、分析、決済が行われます。 チャンネルの承認は最大1-…" at bounding box center [598, 262] width 1087 height 86
click at [538, 186] on ul "Youtube Instagram Tiktok" at bounding box center [598, 193] width 1087 height 27
click at [671, 138] on button "チャンネル登録" at bounding box center [597, 138] width 1099 height 44
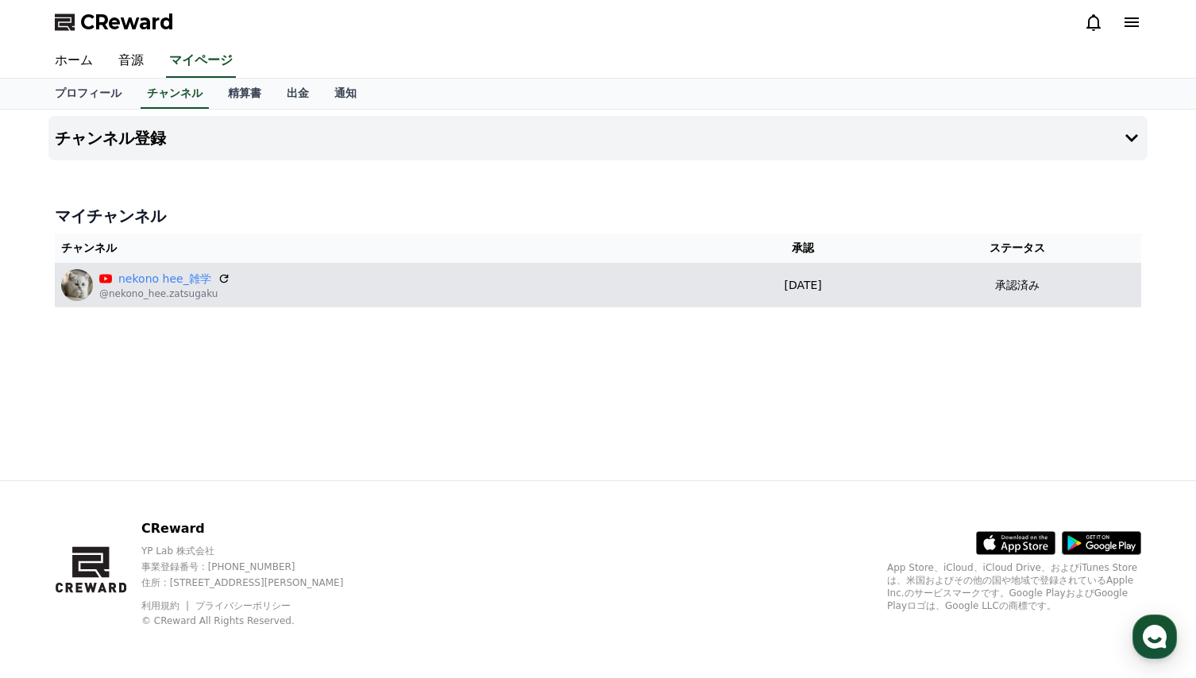
click at [812, 292] on p "[DATE]" at bounding box center [802, 285] width 169 height 17
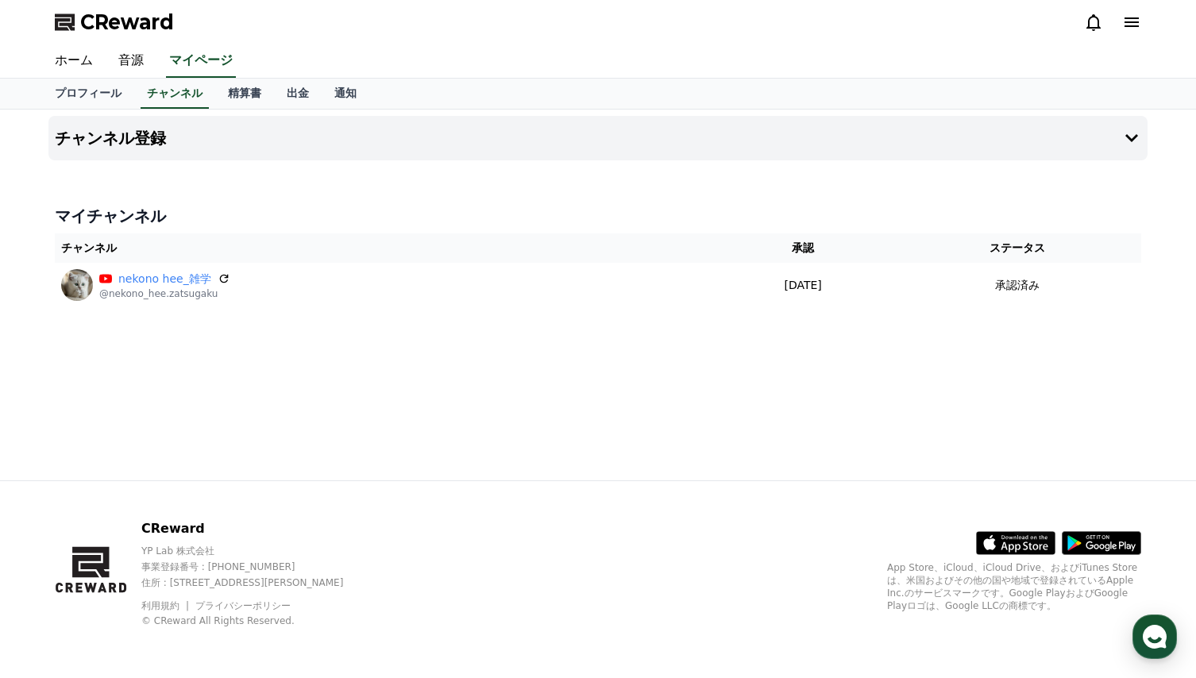
drag, startPoint x: 292, startPoint y: 290, endPoint x: 259, endPoint y: 382, distance: 98.0
click at [259, 382] on div "チャンネル登録 マイチャンネル チャンネル 承認 ステータス nekono hee_雑学 @nekono_hee.zatsugaku [DATE] 08-14…" at bounding box center [598, 295] width 1112 height 371
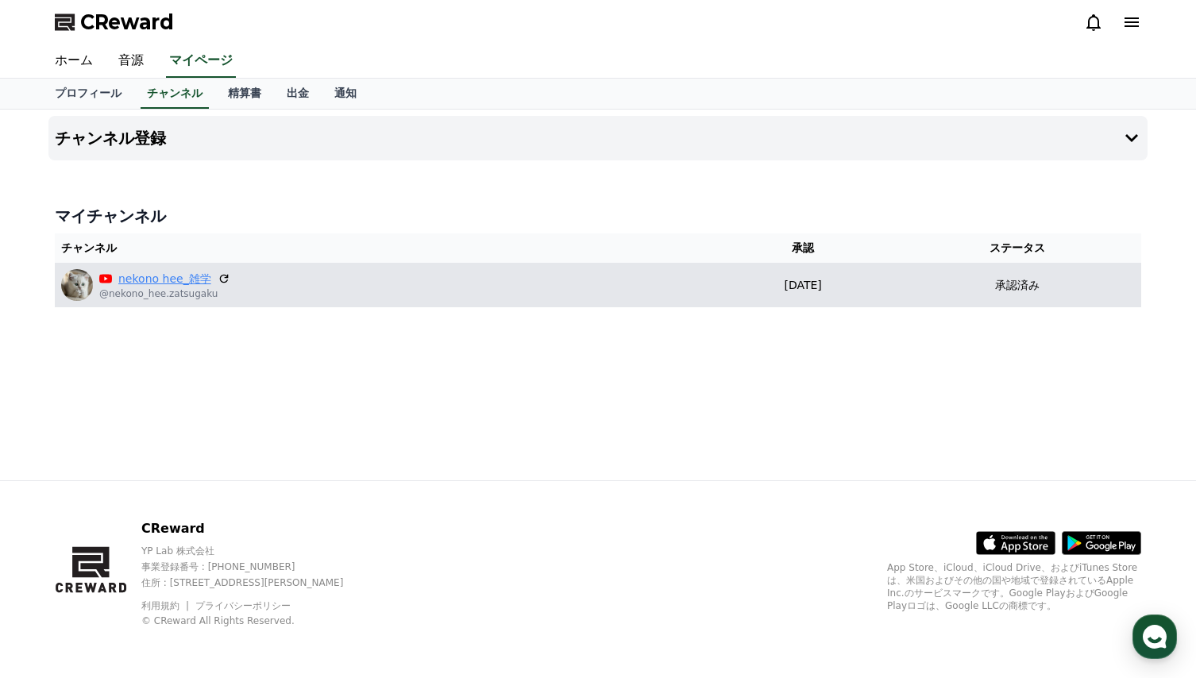
click at [162, 282] on link "nekono hee_雑学" at bounding box center [164, 279] width 93 height 17
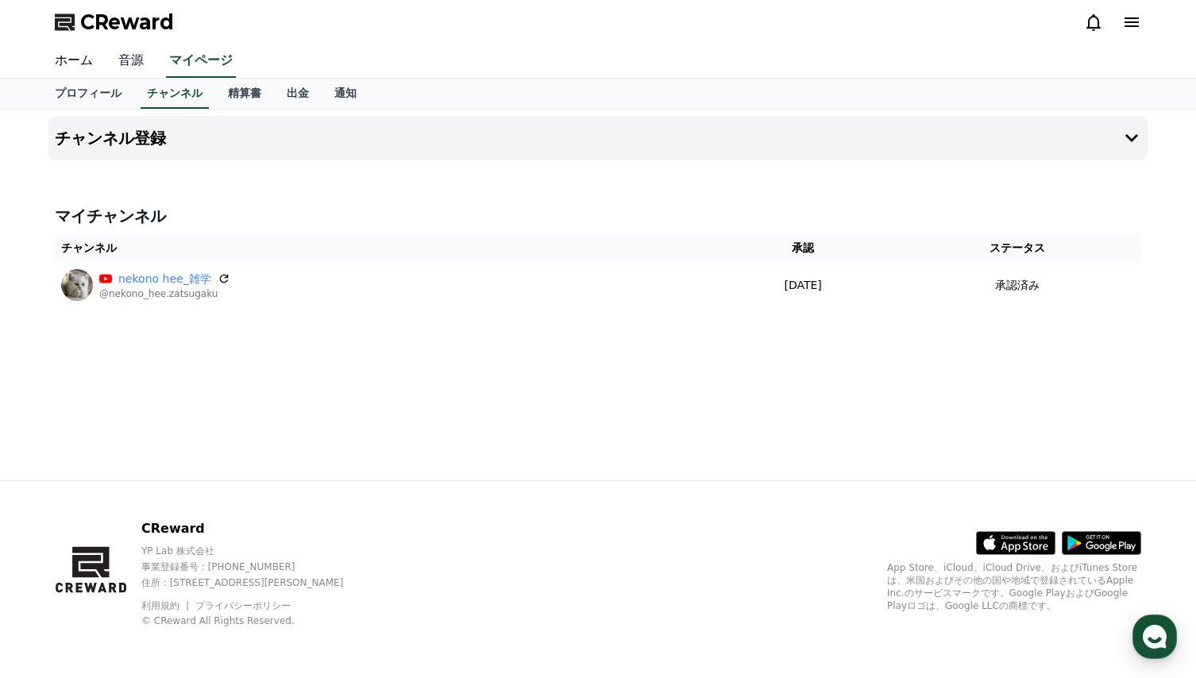
click at [128, 59] on link "音源" at bounding box center [131, 60] width 51 height 33
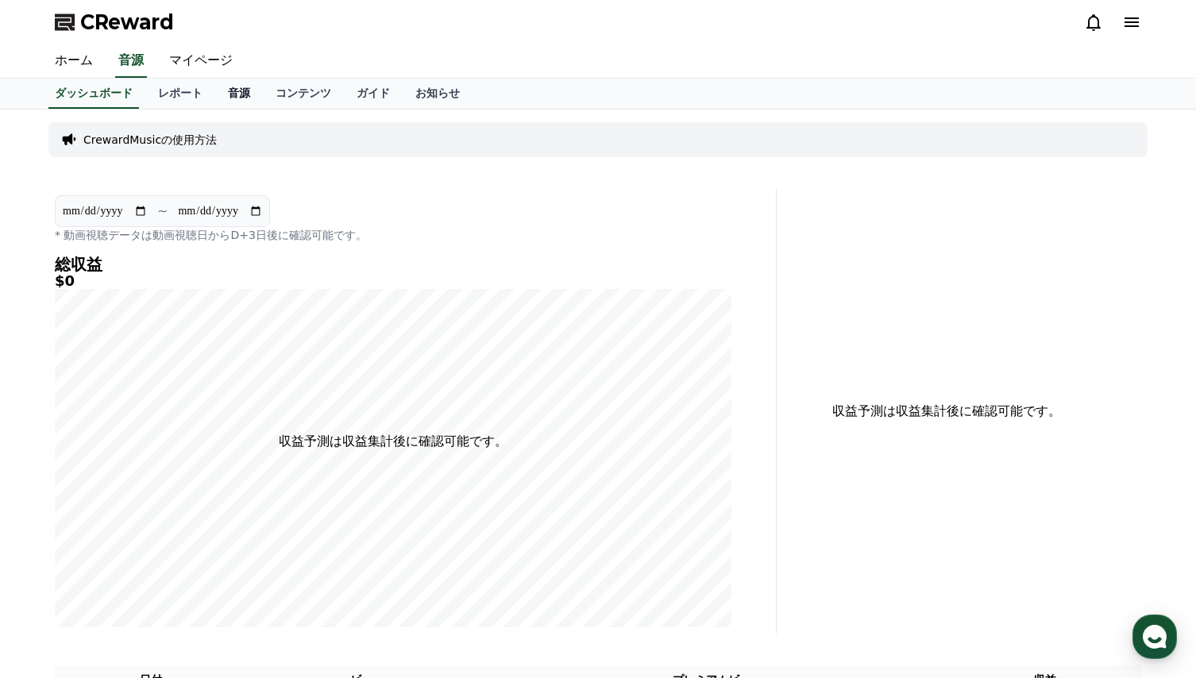
click at [215, 90] on link "音源" at bounding box center [239, 94] width 48 height 30
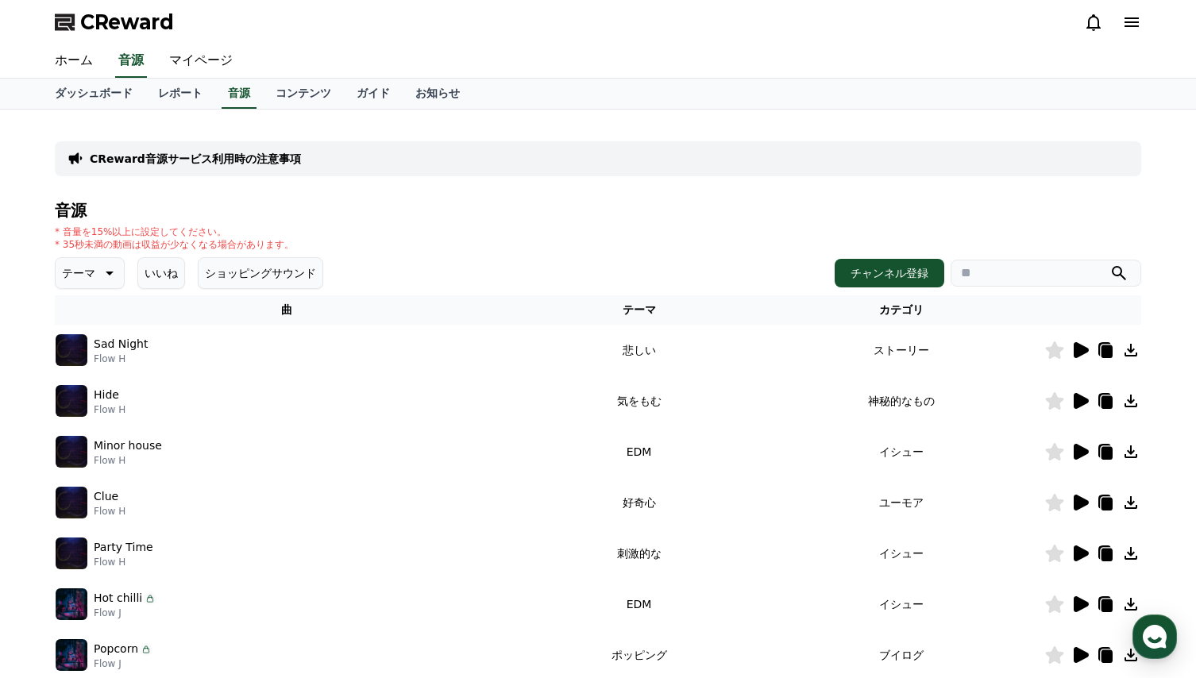
click at [103, 270] on icon at bounding box center [107, 273] width 19 height 19
click at [106, 274] on icon at bounding box center [110, 274] width 8 height 4
click at [361, 231] on div "* 音量を15%以上に設定してください。 * 35秒未満の動画は収益が少なくなる場合があります。" at bounding box center [598, 238] width 1087 height 25
click at [106, 275] on icon at bounding box center [110, 274] width 8 height 4
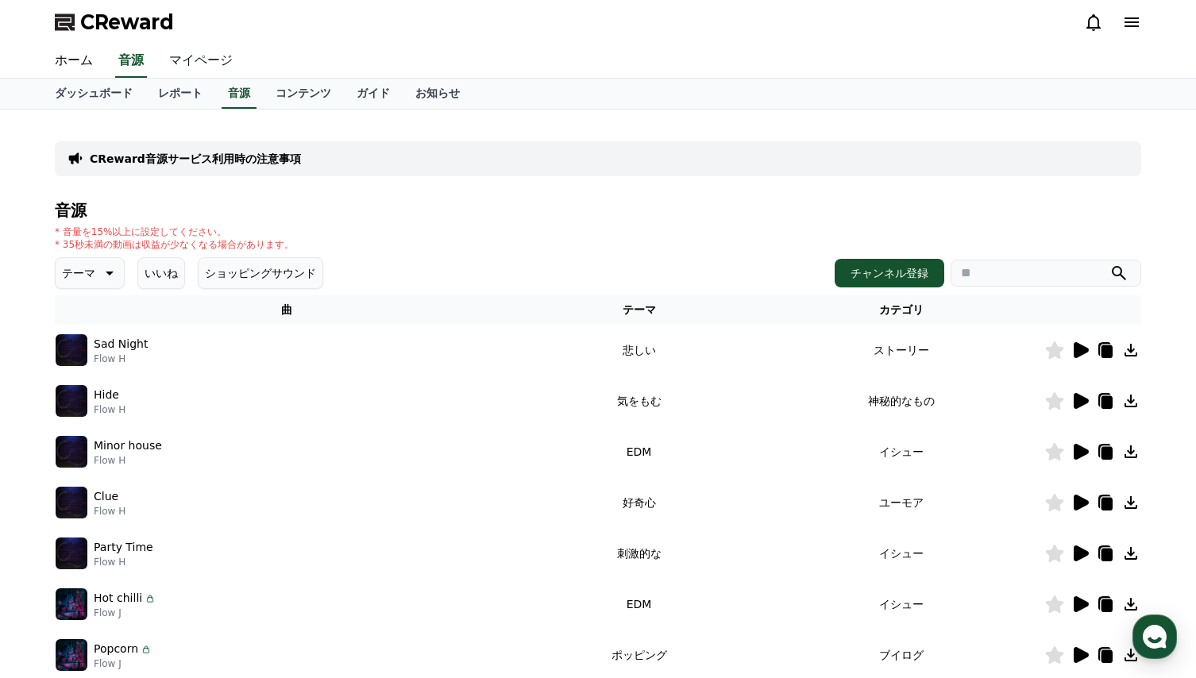
click at [183, 60] on link "マイページ" at bounding box center [200, 60] width 89 height 33
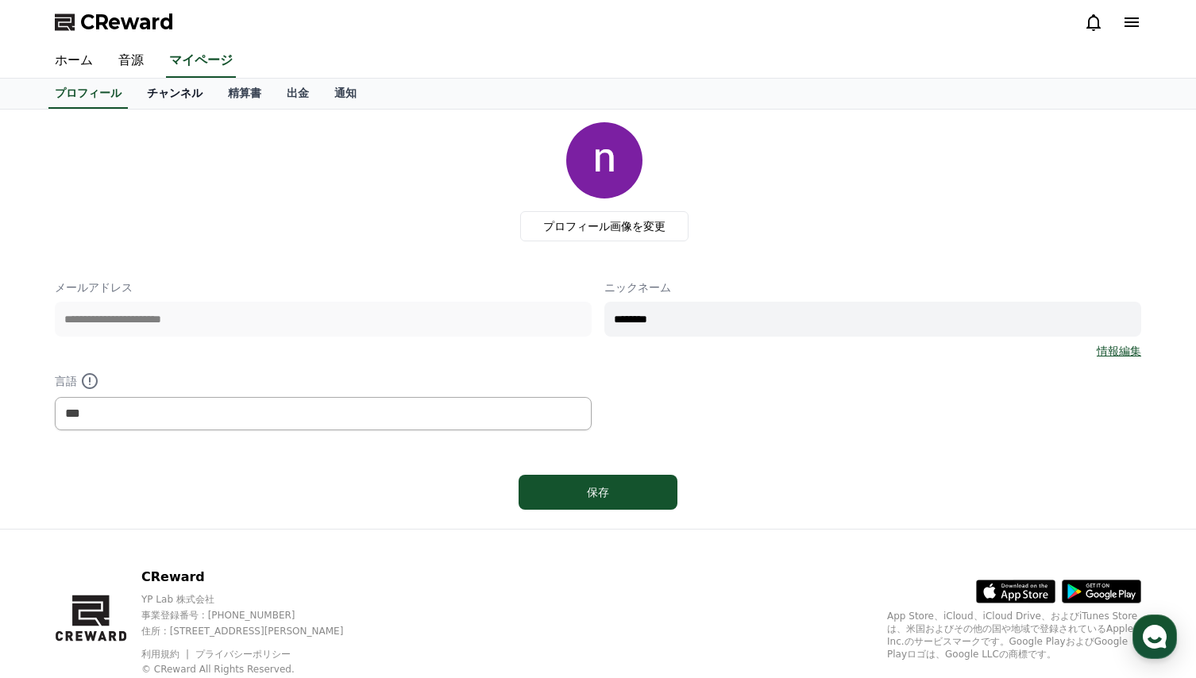
click at [137, 95] on link "チャンネル" at bounding box center [174, 94] width 81 height 30
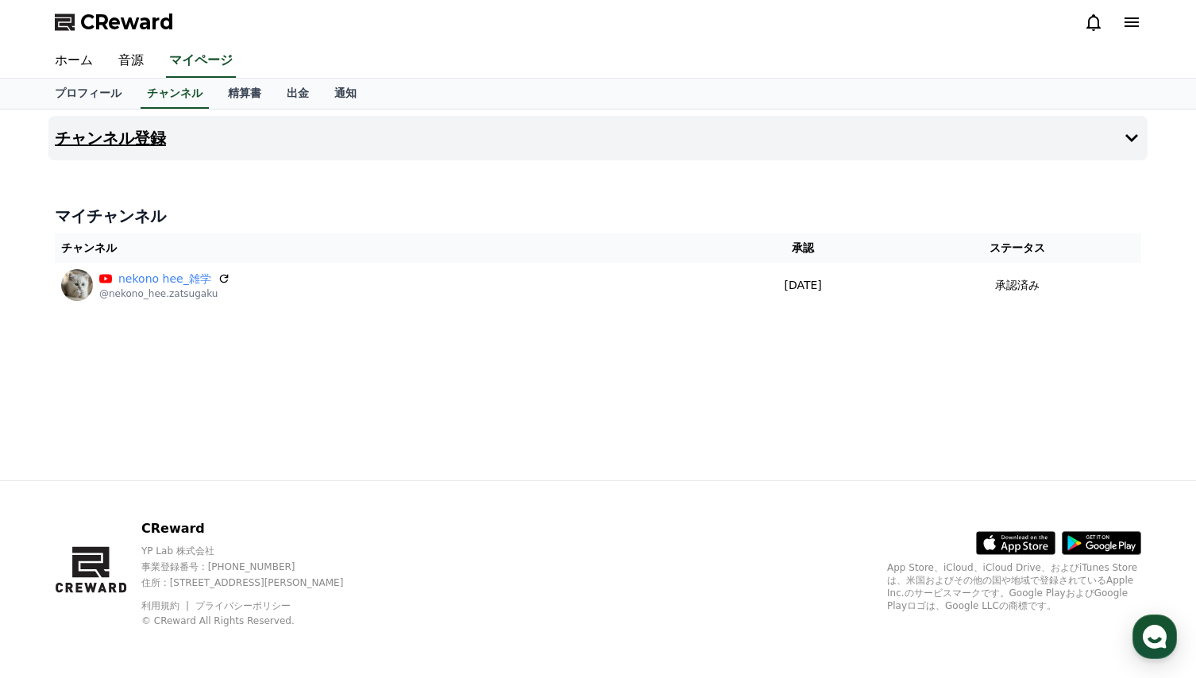
click at [486, 146] on button "チャンネル登録" at bounding box center [597, 138] width 1099 height 44
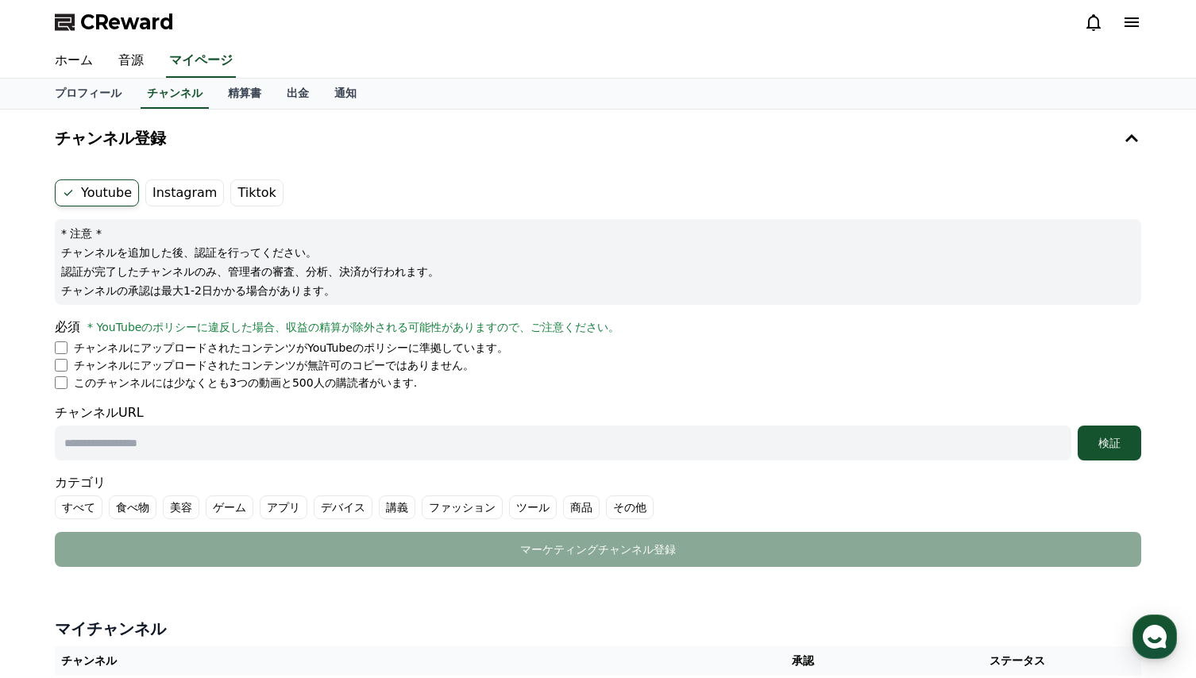
click at [173, 195] on label "Instagram" at bounding box center [184, 193] width 79 height 27
click at [241, 197] on label "Tiktok" at bounding box center [256, 193] width 52 height 27
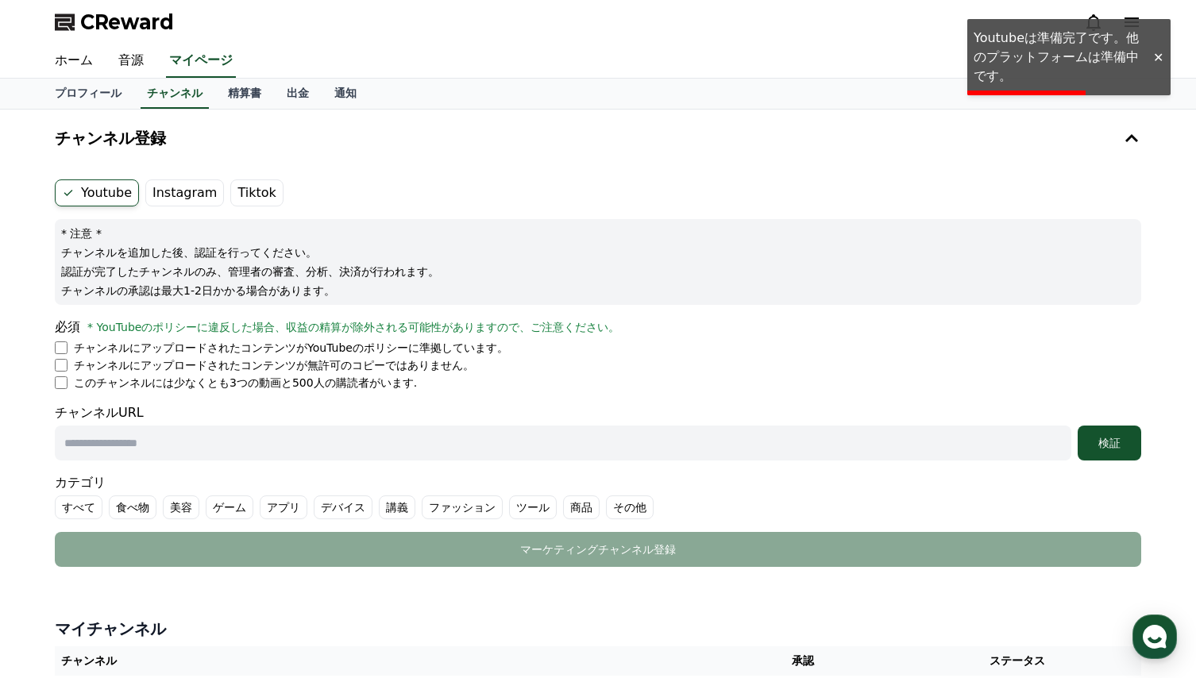
click at [569, 174] on div "Youtube Instagram Tiktok * 注意 * チャンネルを追加した後、認証を行ってください。 認証が完了したチャンネルのみ、管理者の審査、分…" at bounding box center [597, 373] width 1099 height 400
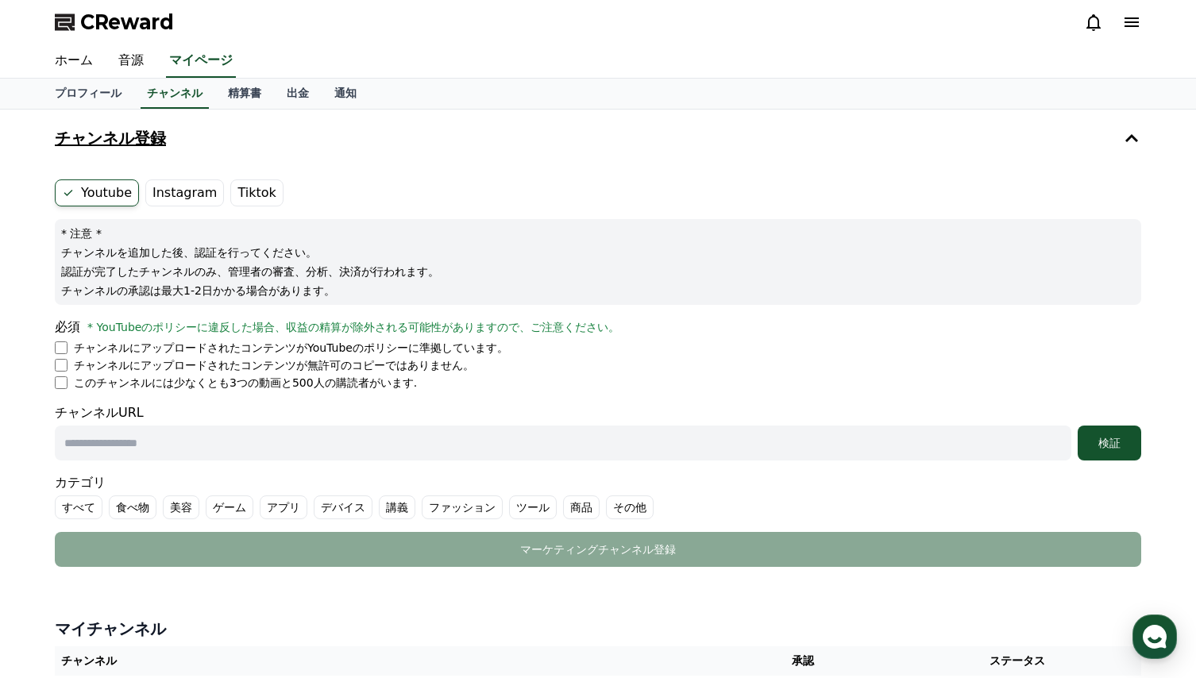
click at [716, 151] on button "チャンネル登録" at bounding box center [597, 138] width 1099 height 44
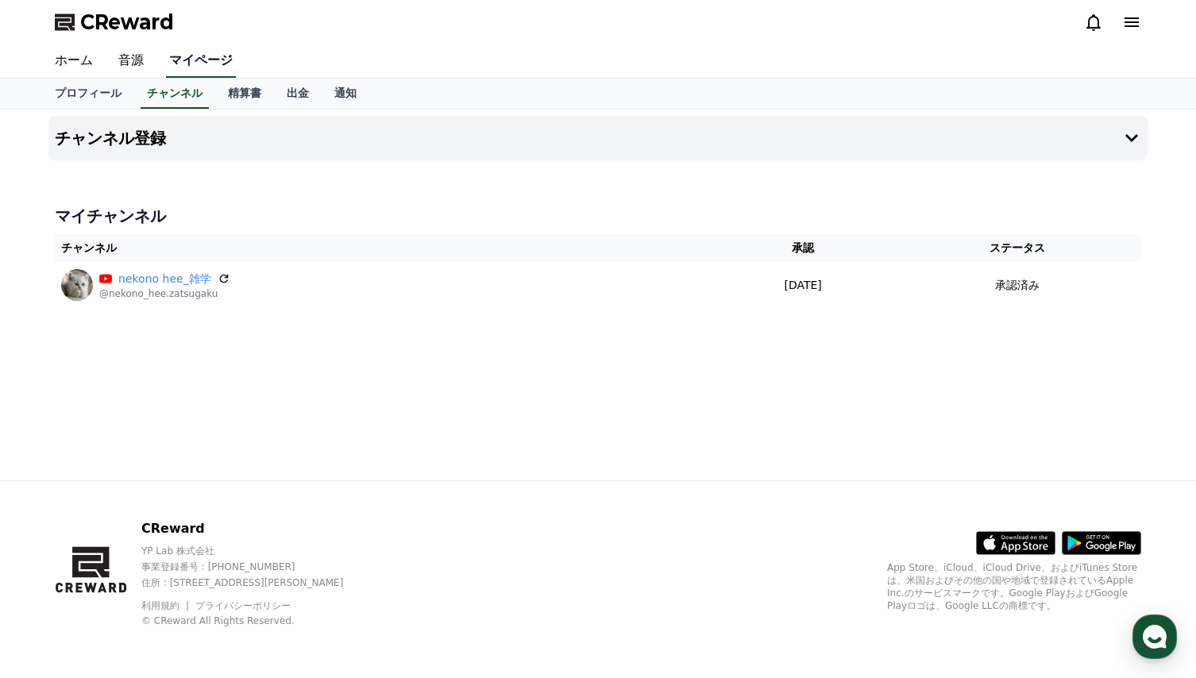
click at [177, 60] on link "マイページ" at bounding box center [201, 60] width 70 height 33
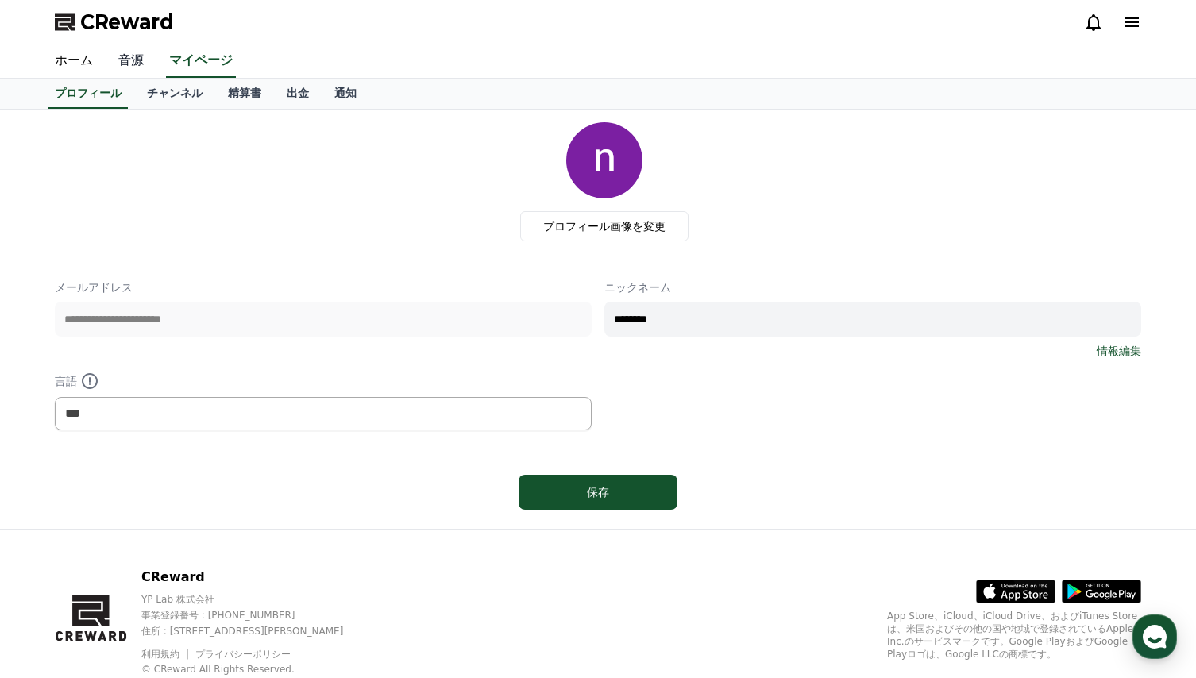
click at [116, 57] on link "音源" at bounding box center [131, 60] width 51 height 33
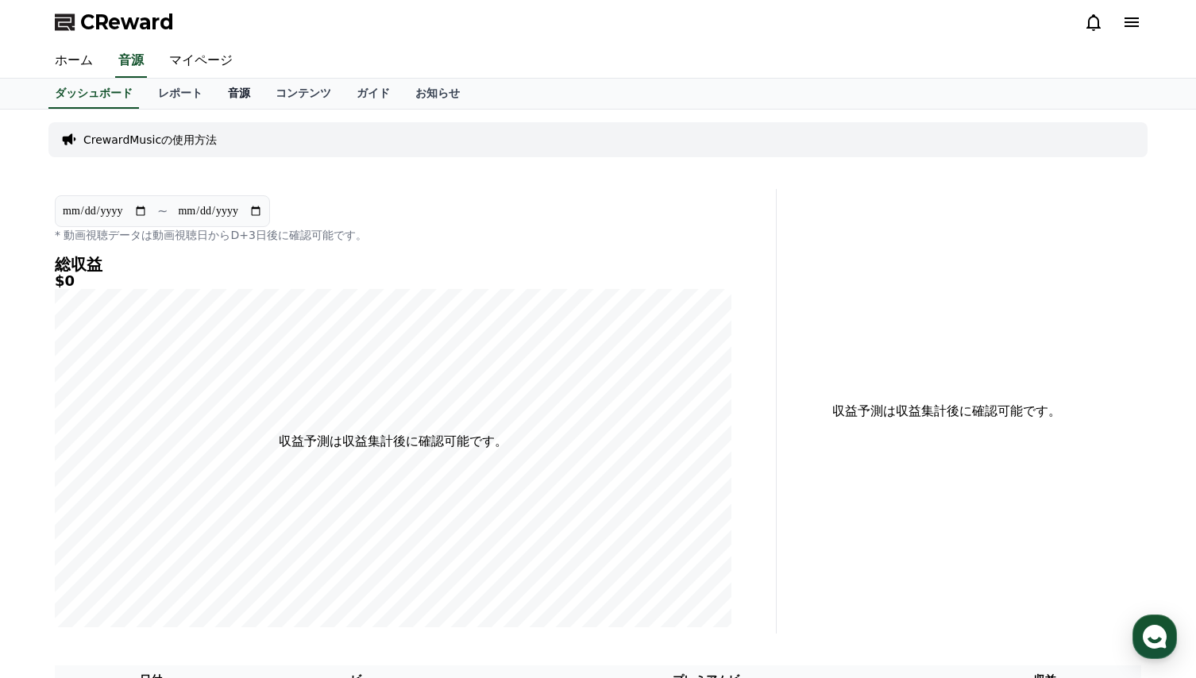
click at [215, 93] on link "音源" at bounding box center [239, 94] width 48 height 30
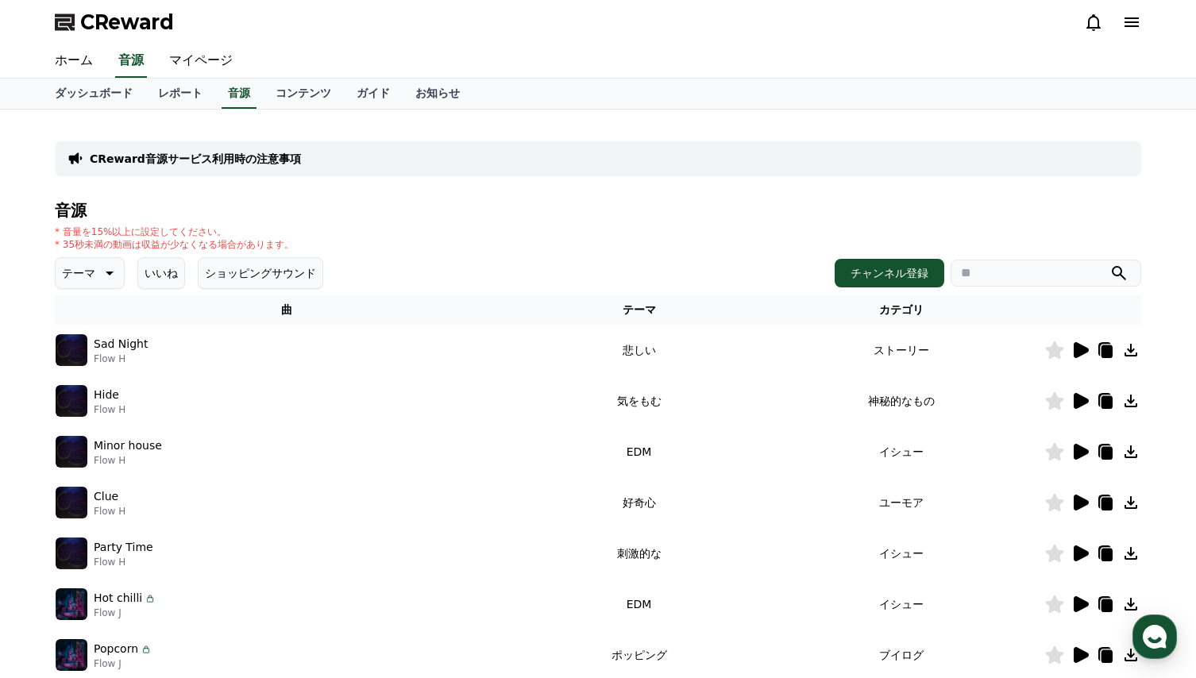
click at [149, 271] on button "いいね" at bounding box center [161, 273] width 48 height 32
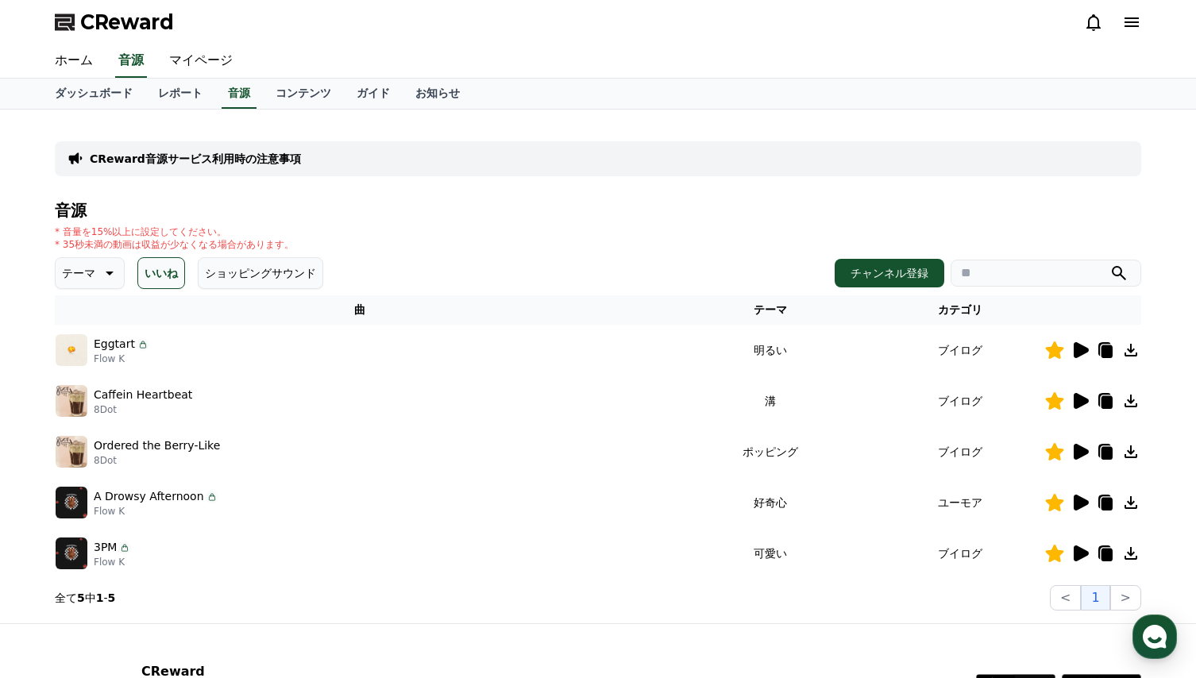
click at [315, 386] on div "[PERSON_NAME] Heartbeat 8Dot" at bounding box center [360, 401] width 609 height 32
click at [155, 276] on button "いいね" at bounding box center [161, 273] width 48 height 32
click at [403, 227] on div "* 音量を15%以上に設定してください。 * 35秒未満の動画は収益が少なくなる場合があります。" at bounding box center [598, 238] width 1087 height 25
click at [222, 90] on link "音源" at bounding box center [239, 94] width 35 height 30
click at [512, 237] on div "* 音量を15%以上に設定してください。 * 35秒未満の動画は収益が少なくなる場合があります。" at bounding box center [598, 238] width 1087 height 25
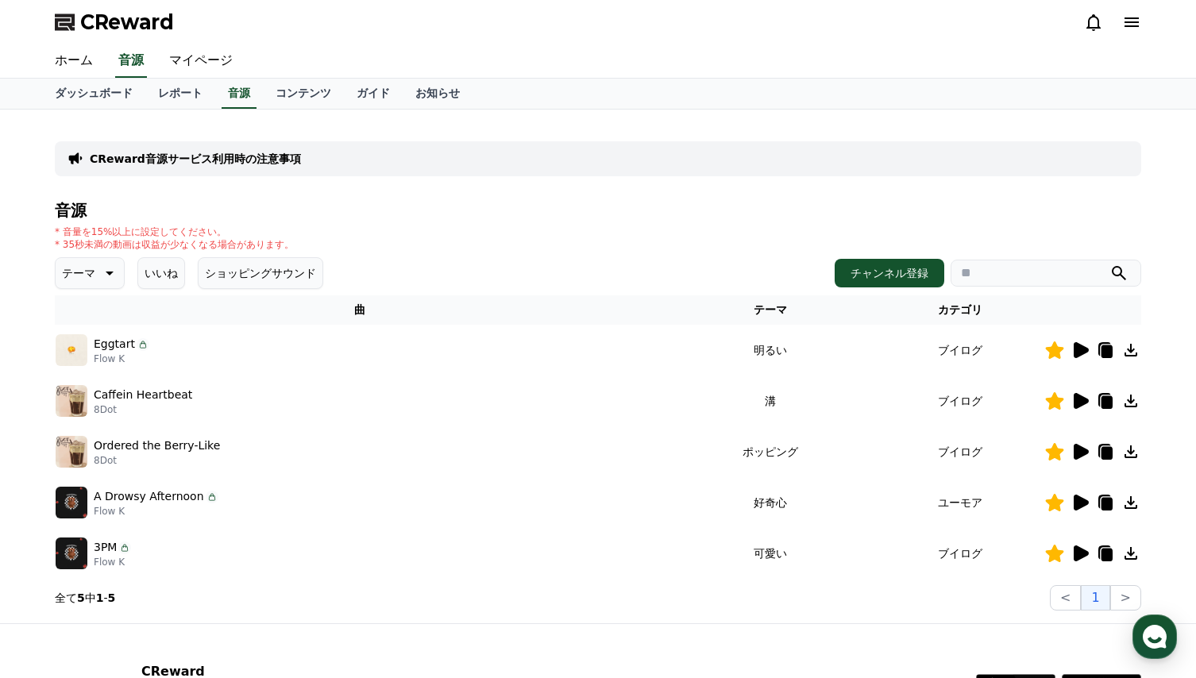
click at [149, 272] on button "いいね" at bounding box center [161, 273] width 48 height 32
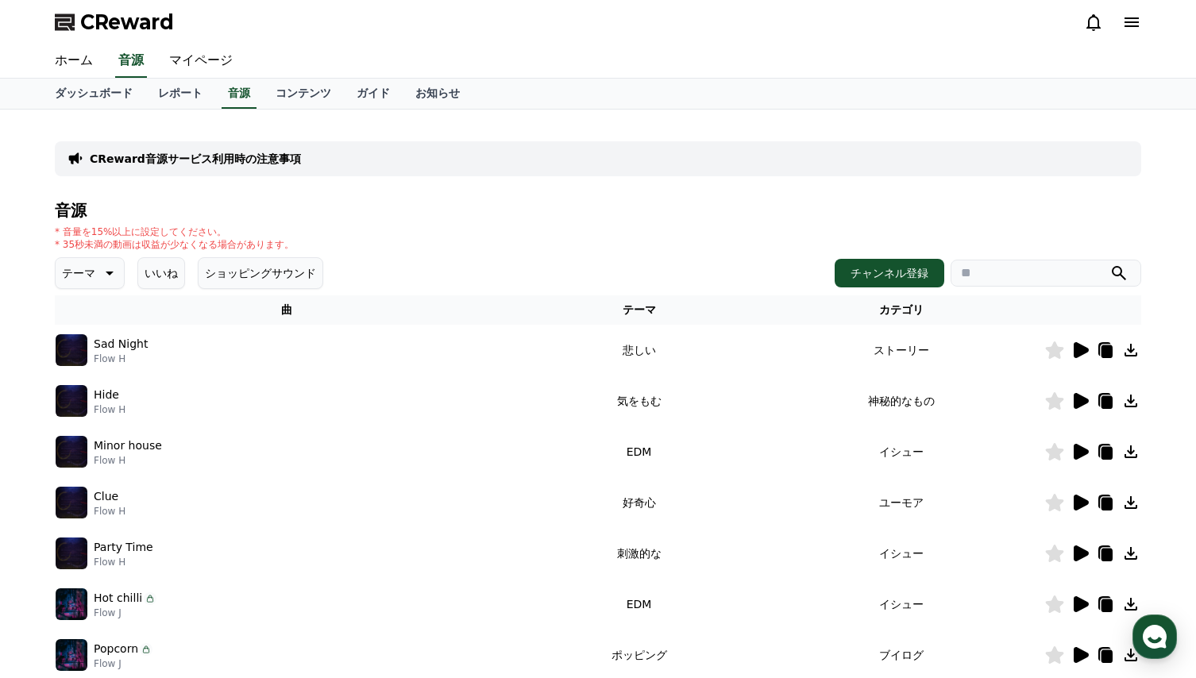
click at [152, 272] on button "いいね" at bounding box center [161, 273] width 48 height 32
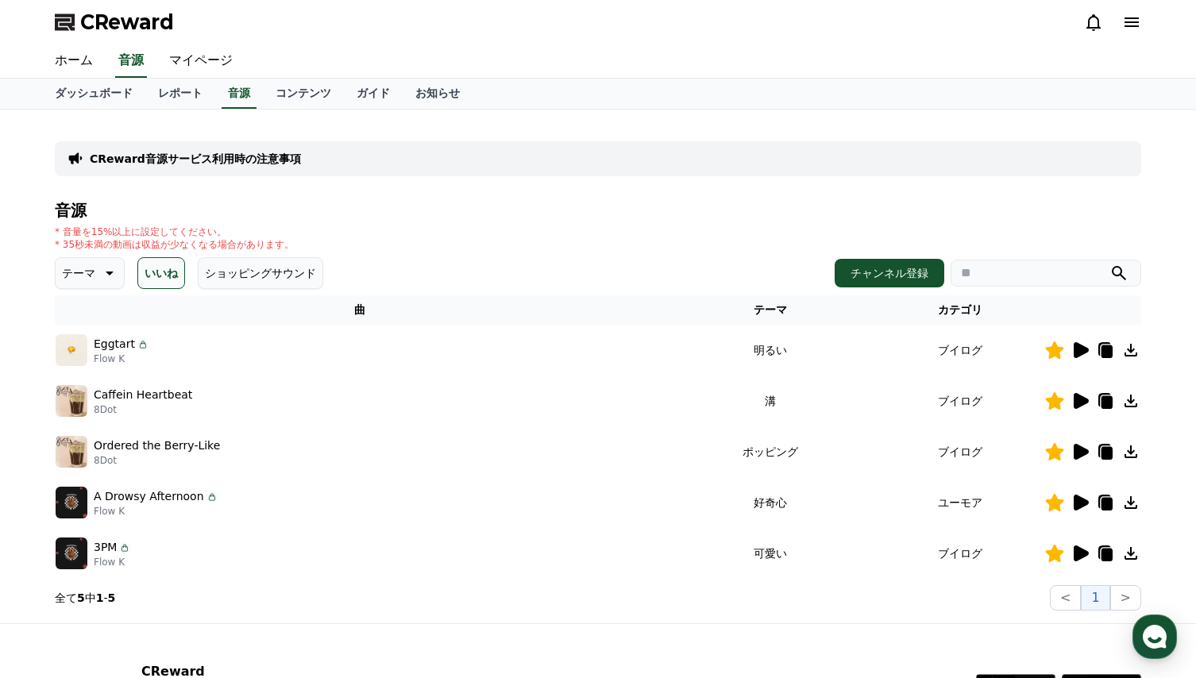
click at [1079, 453] on icon at bounding box center [1081, 452] width 15 height 16
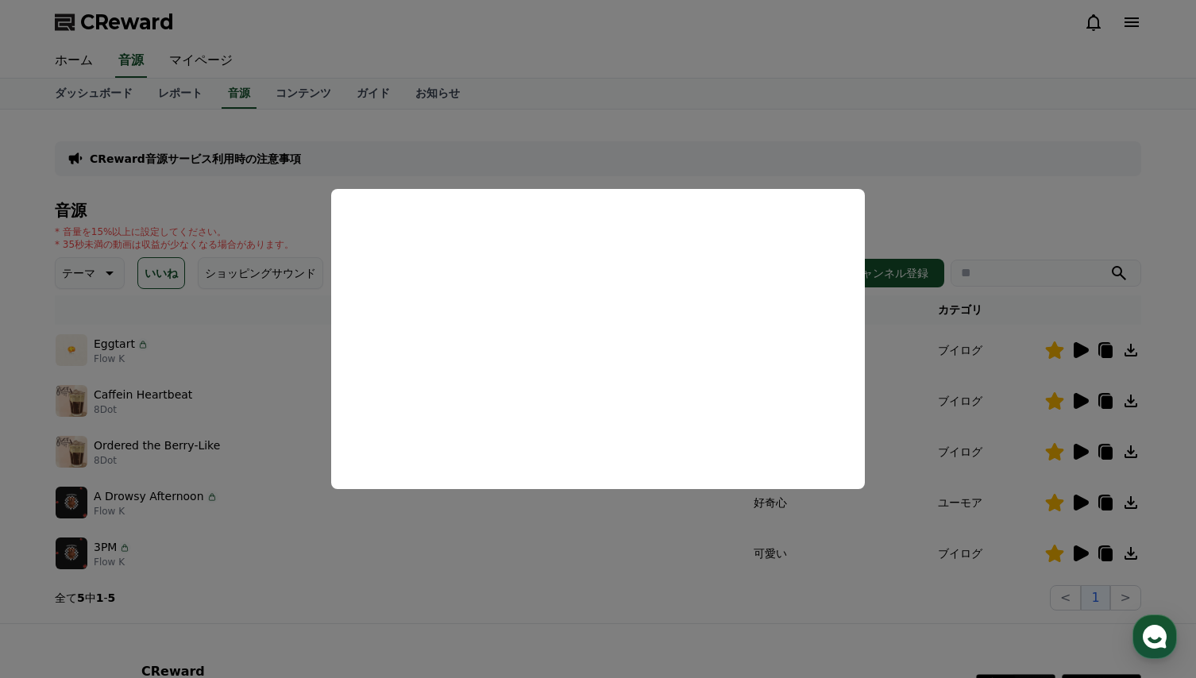
click at [890, 382] on button "close modal" at bounding box center [598, 339] width 1196 height 678
